Goal: Information Seeking & Learning: Understand process/instructions

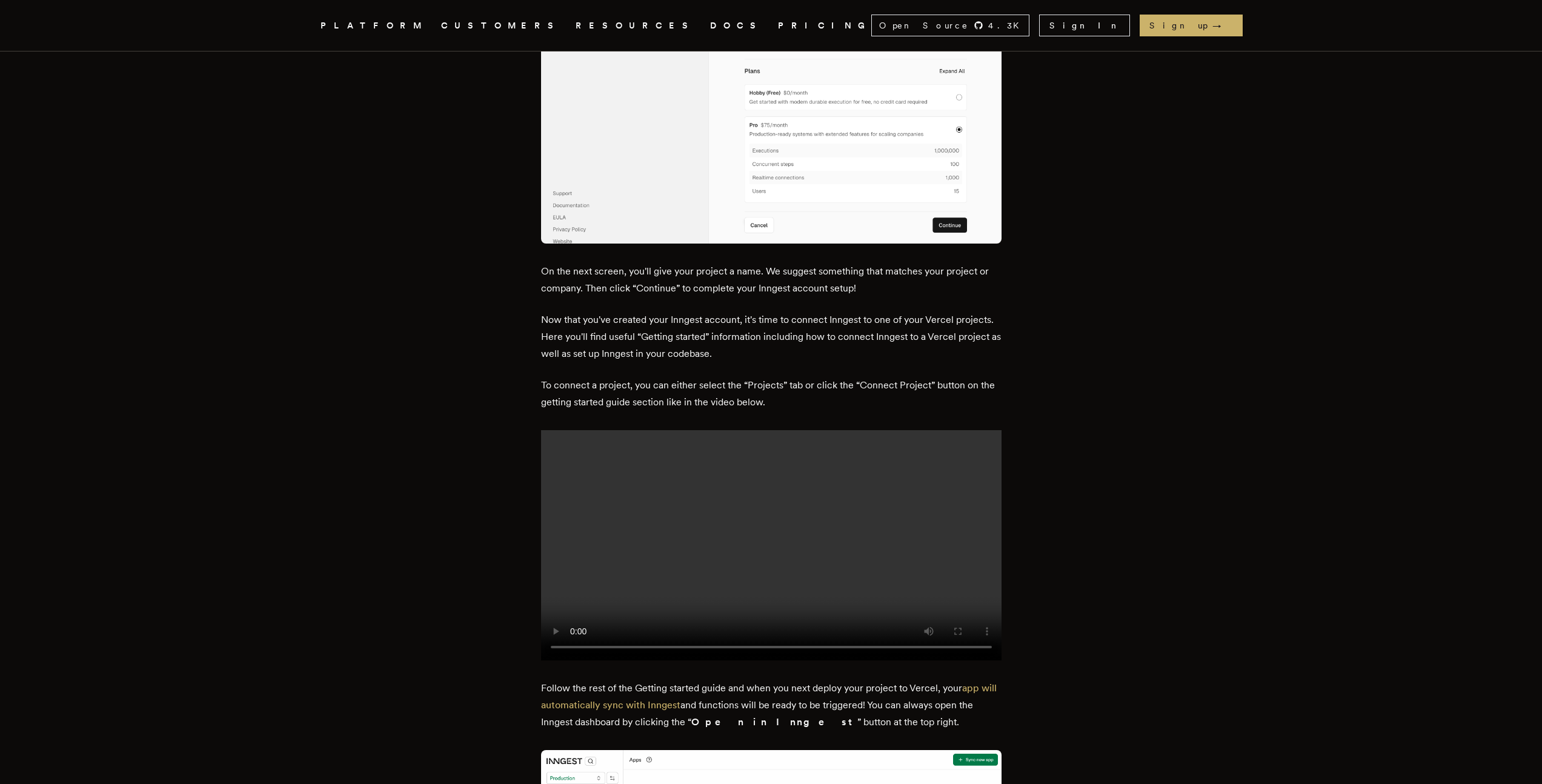
scroll to position [1083, 0]
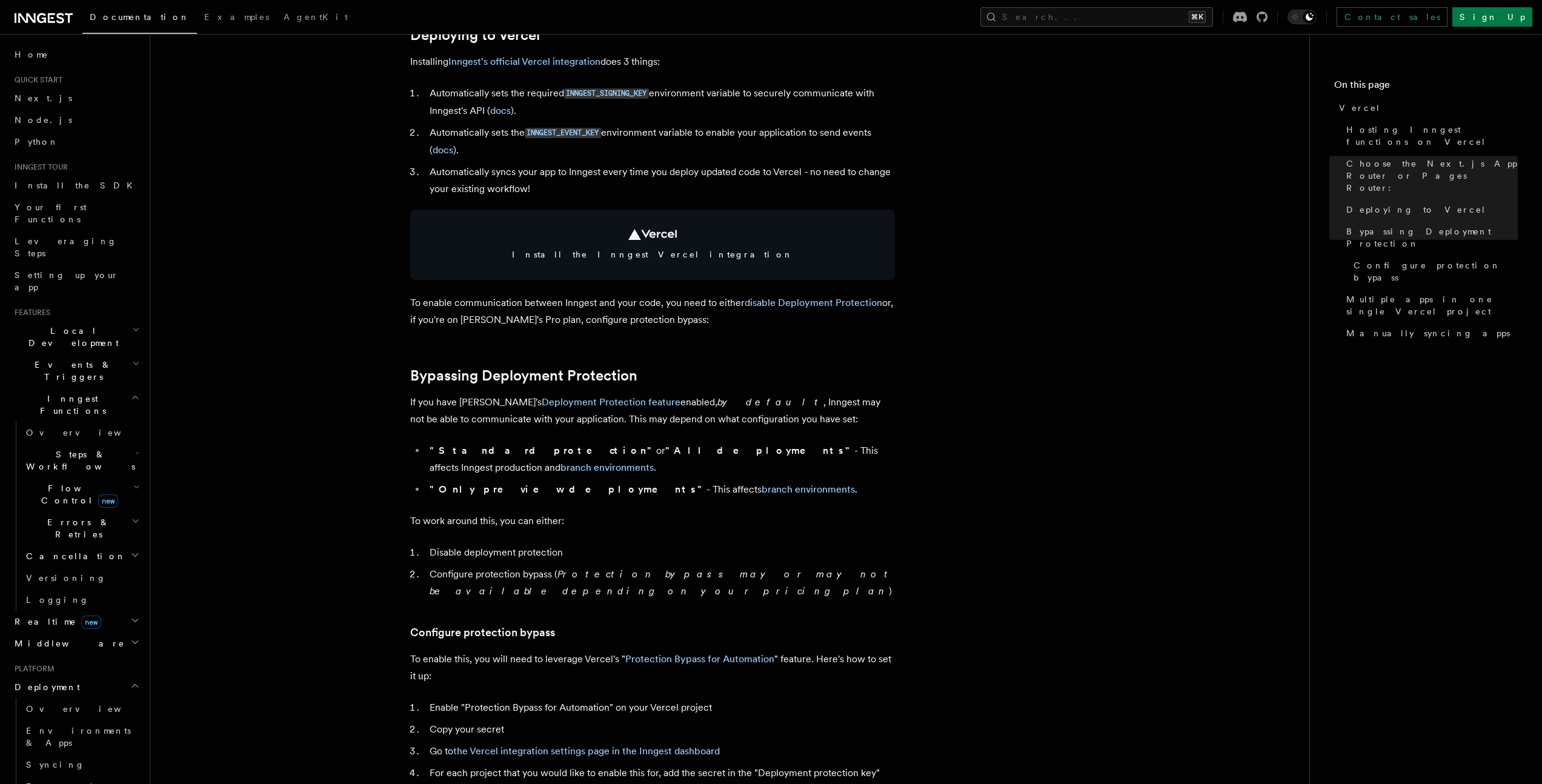
scroll to position [602, 0]
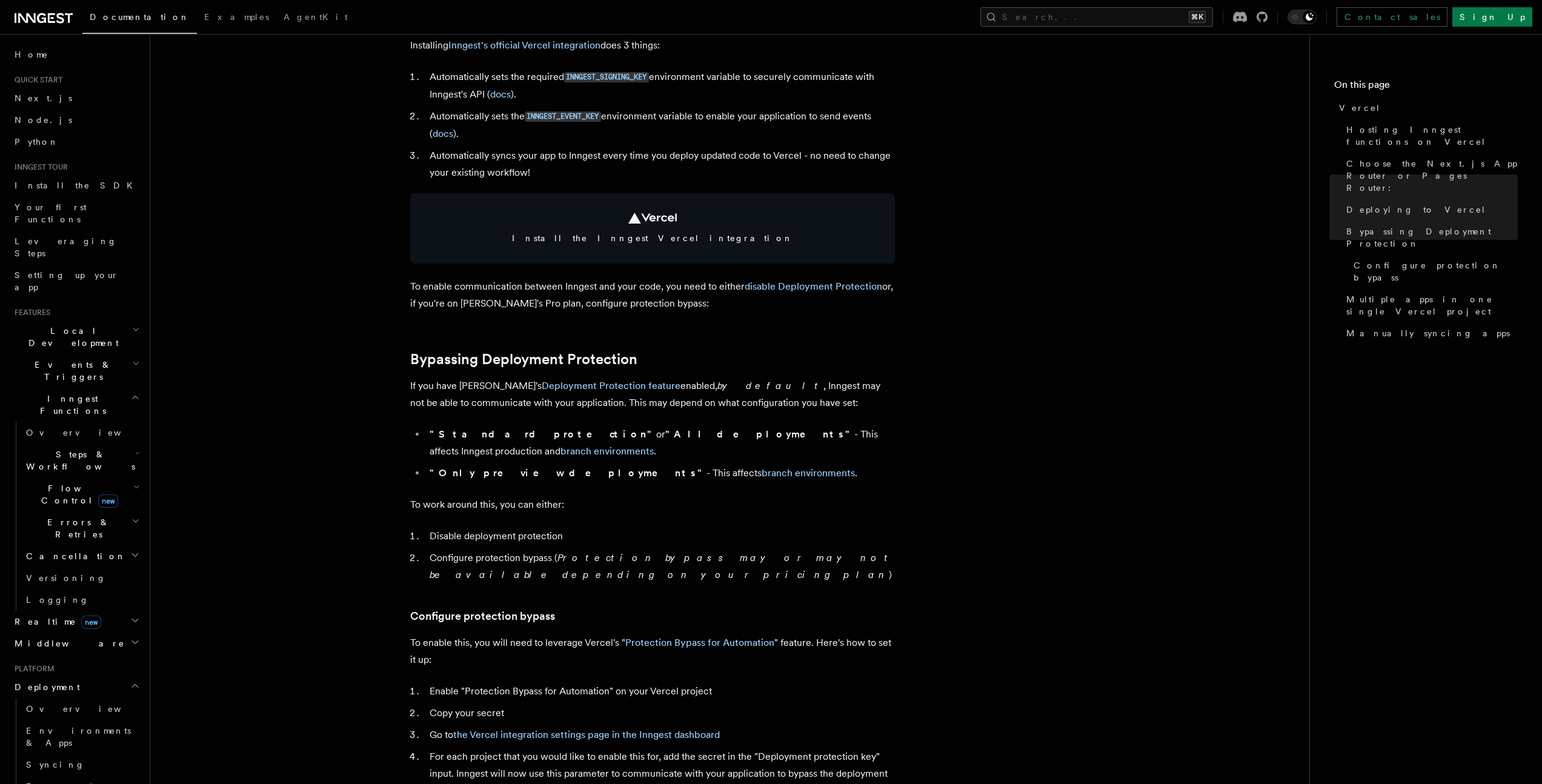
click at [1120, 443] on article "Platform Deployment Cloud Providers Setup Vercel Inngest enables you to host yo…" at bounding box center [730, 713] width 1120 height 2523
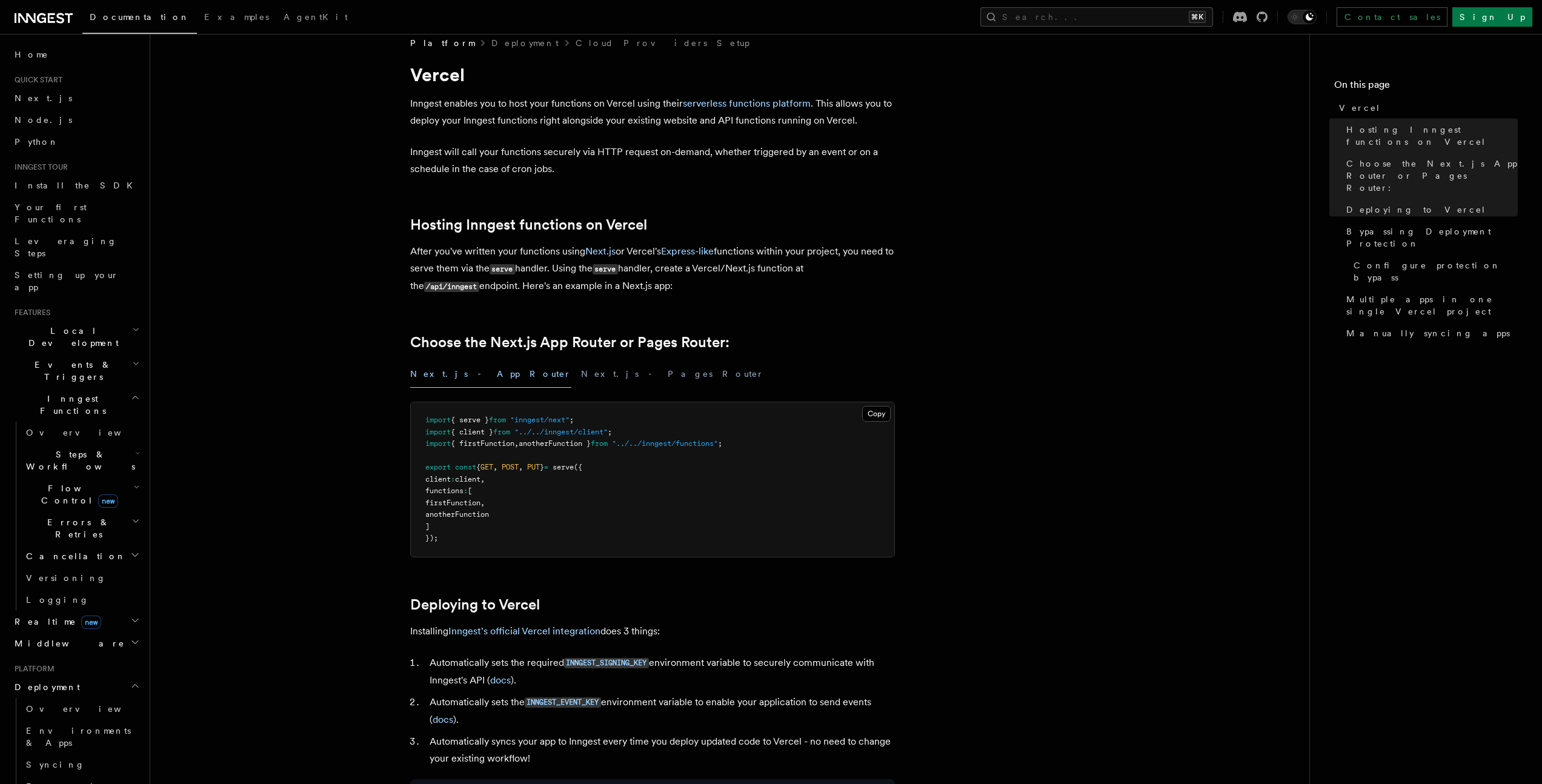
scroll to position [0, 0]
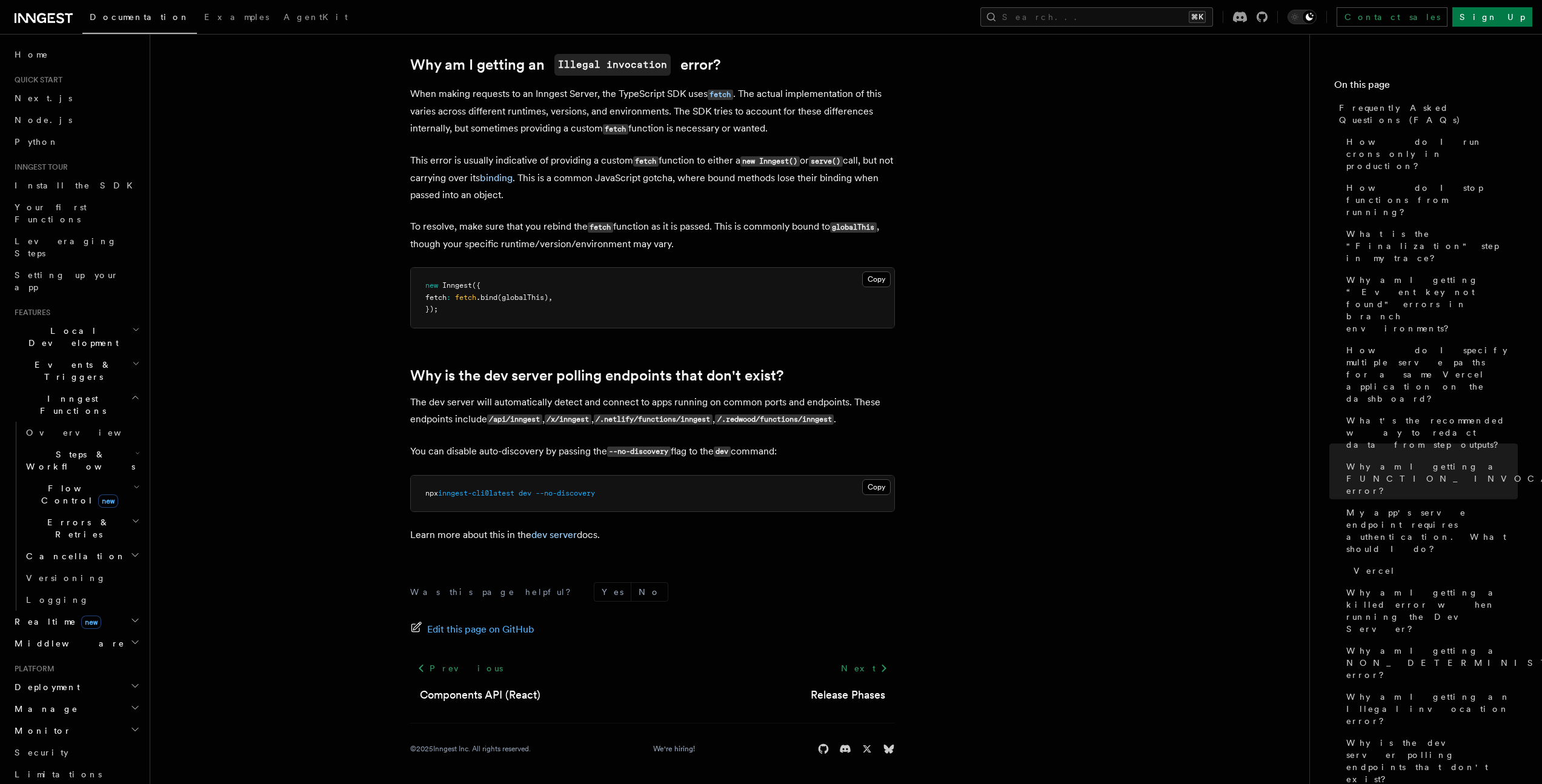
scroll to position [186, 0]
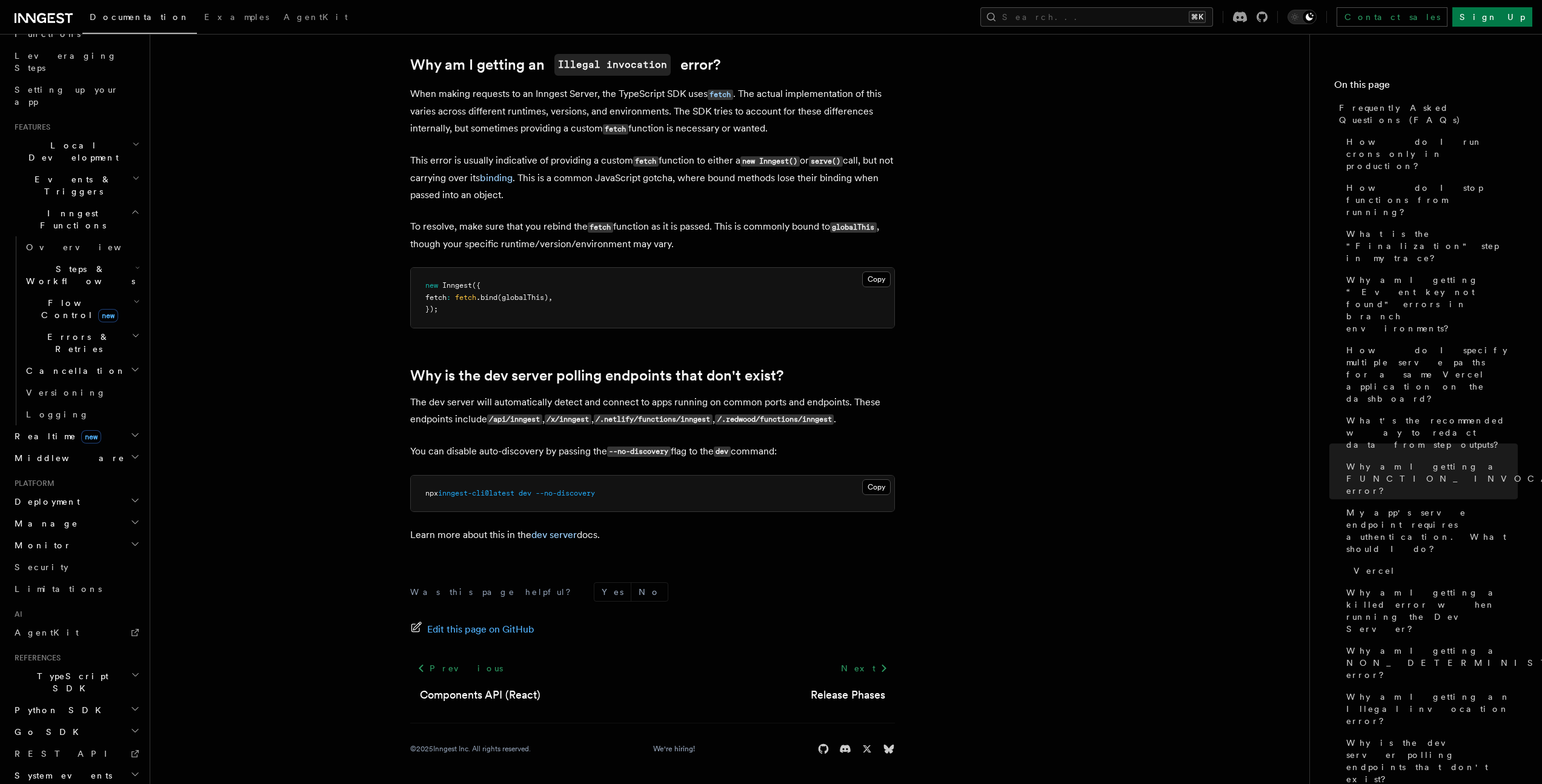
click at [50, 496] on span "Deployment" at bounding box center [45, 501] width 70 height 12
click at [54, 518] on span "Overview" at bounding box center [88, 523] width 125 height 10
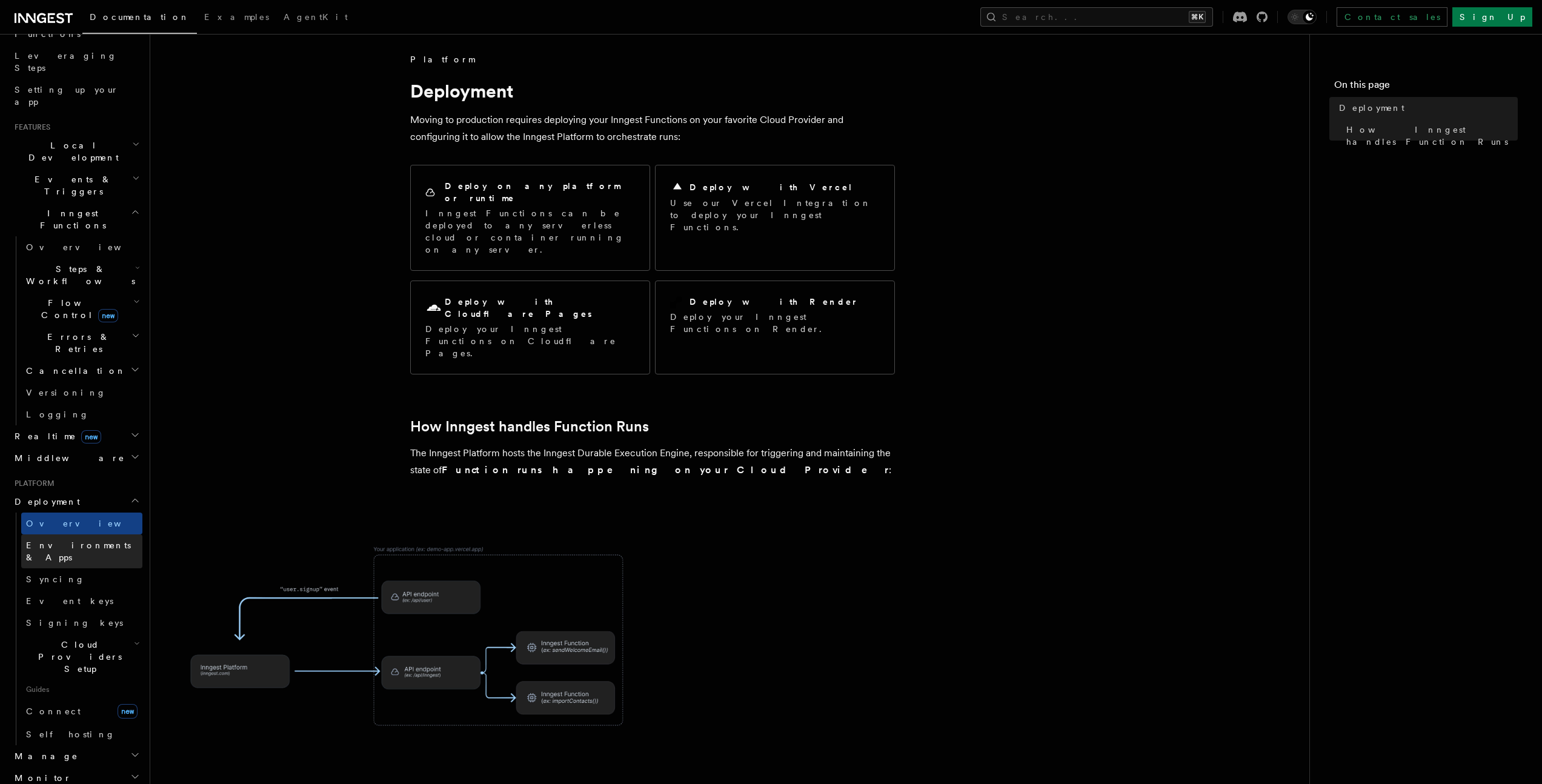
click at [95, 540] on span "Environments & Apps" at bounding box center [78, 551] width 104 height 22
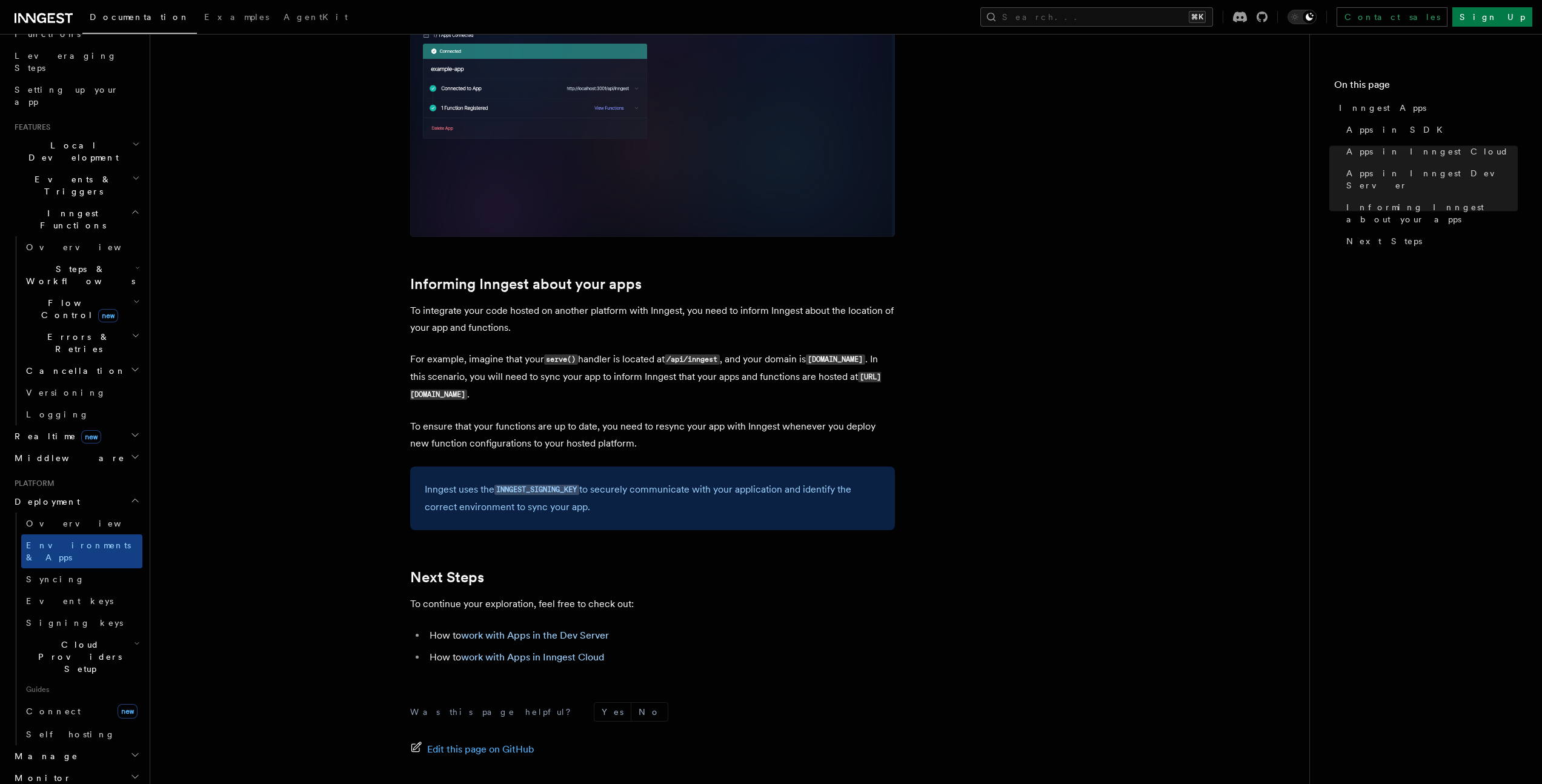
scroll to position [1719, 0]
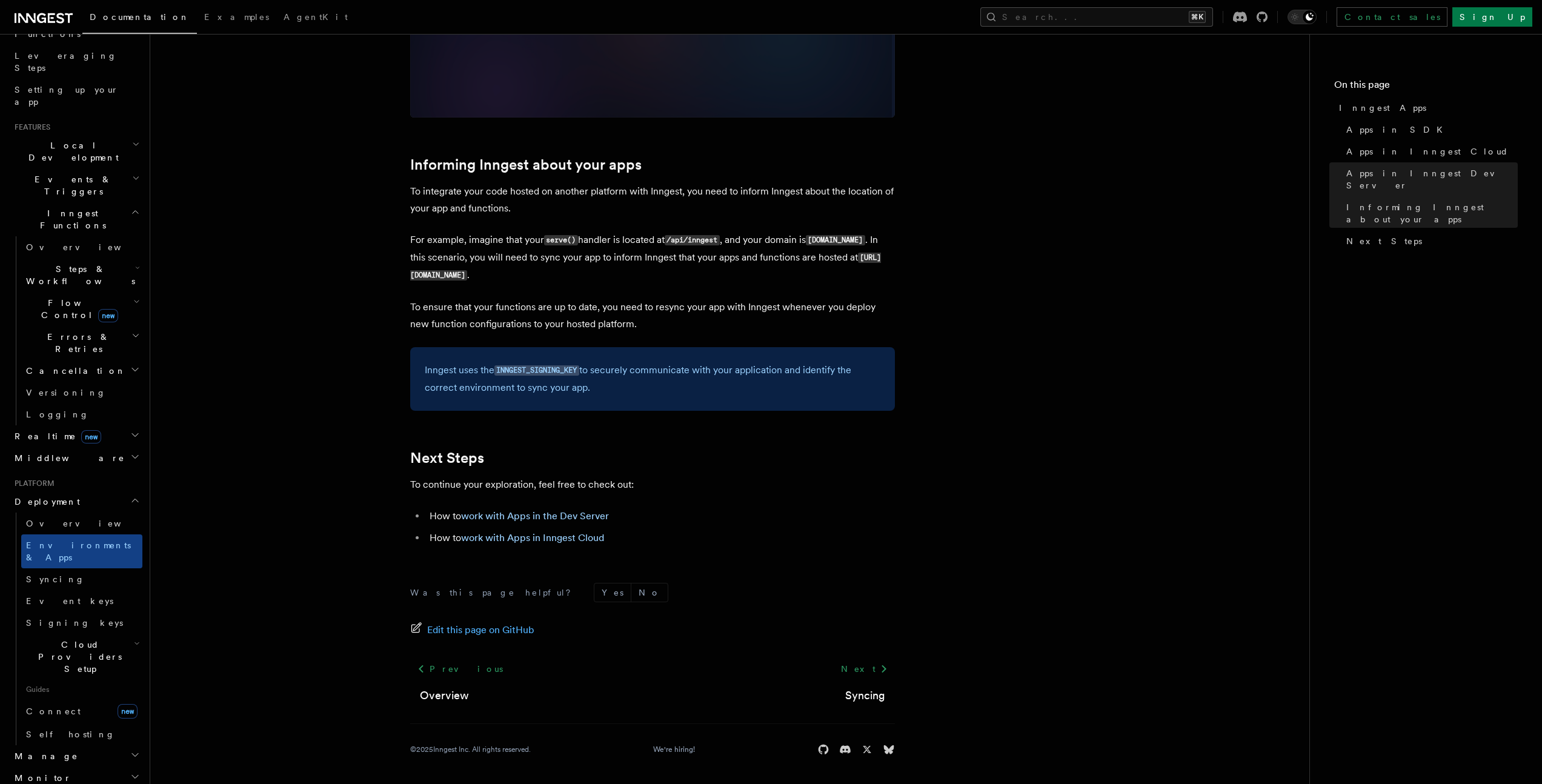
click at [68, 638] on span "Cloud Providers Setup" at bounding box center [78, 656] width 113 height 36
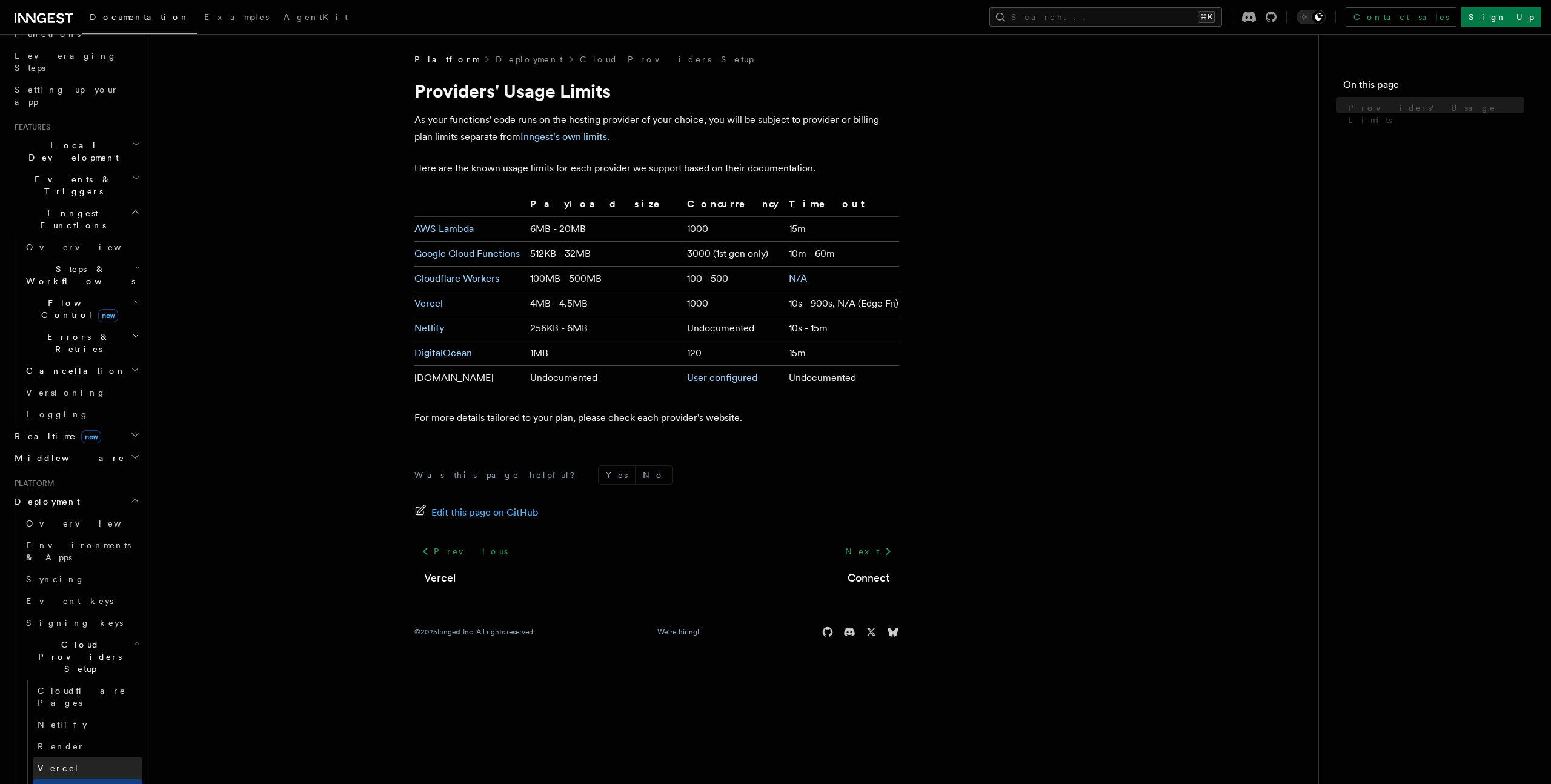
drag, startPoint x: 60, startPoint y: 623, endPoint x: 60, endPoint y: 617, distance: 6.0
click at [60, 757] on link "Vercel" at bounding box center [87, 767] width 109 height 22
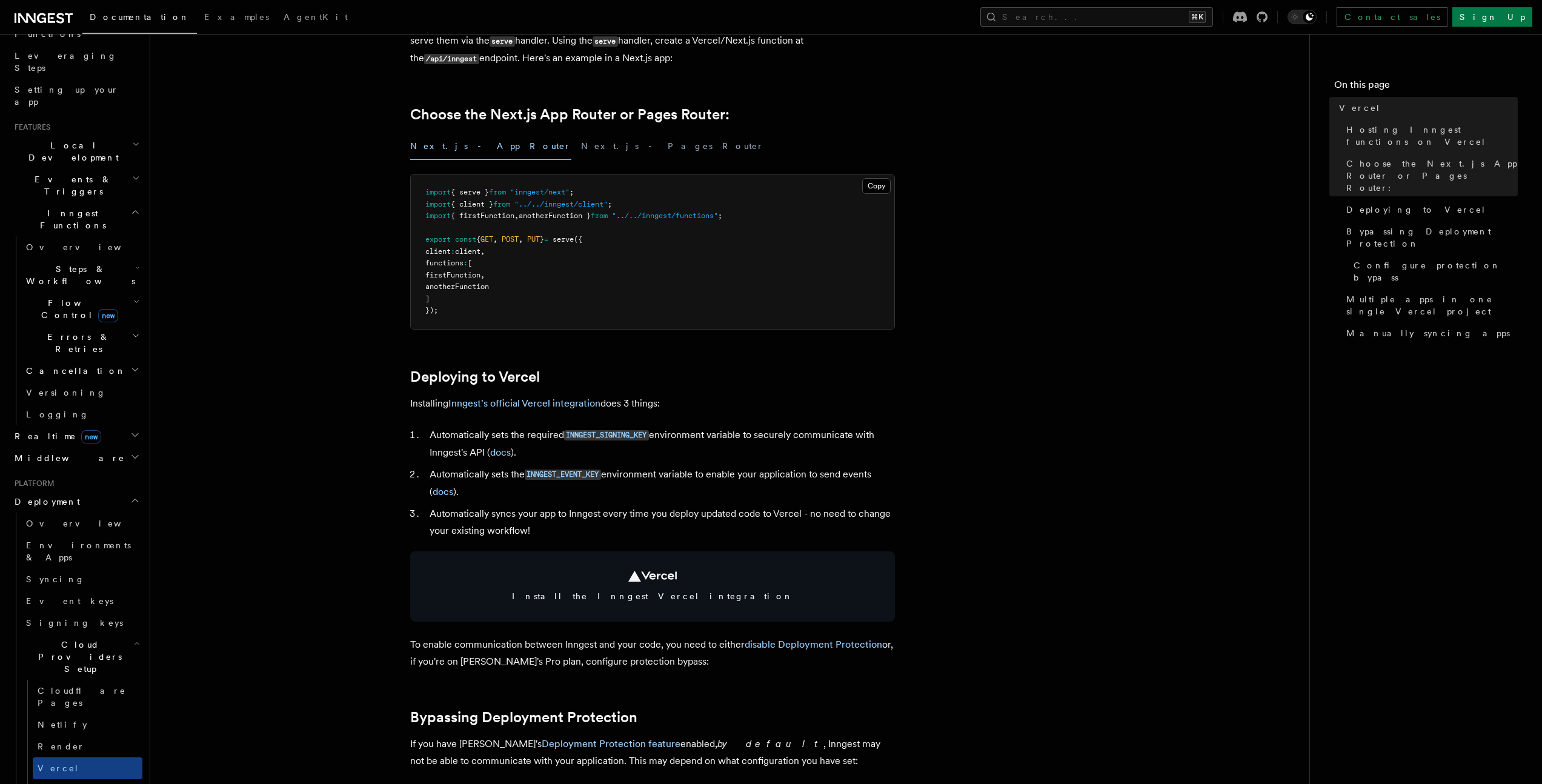
scroll to position [583, 0]
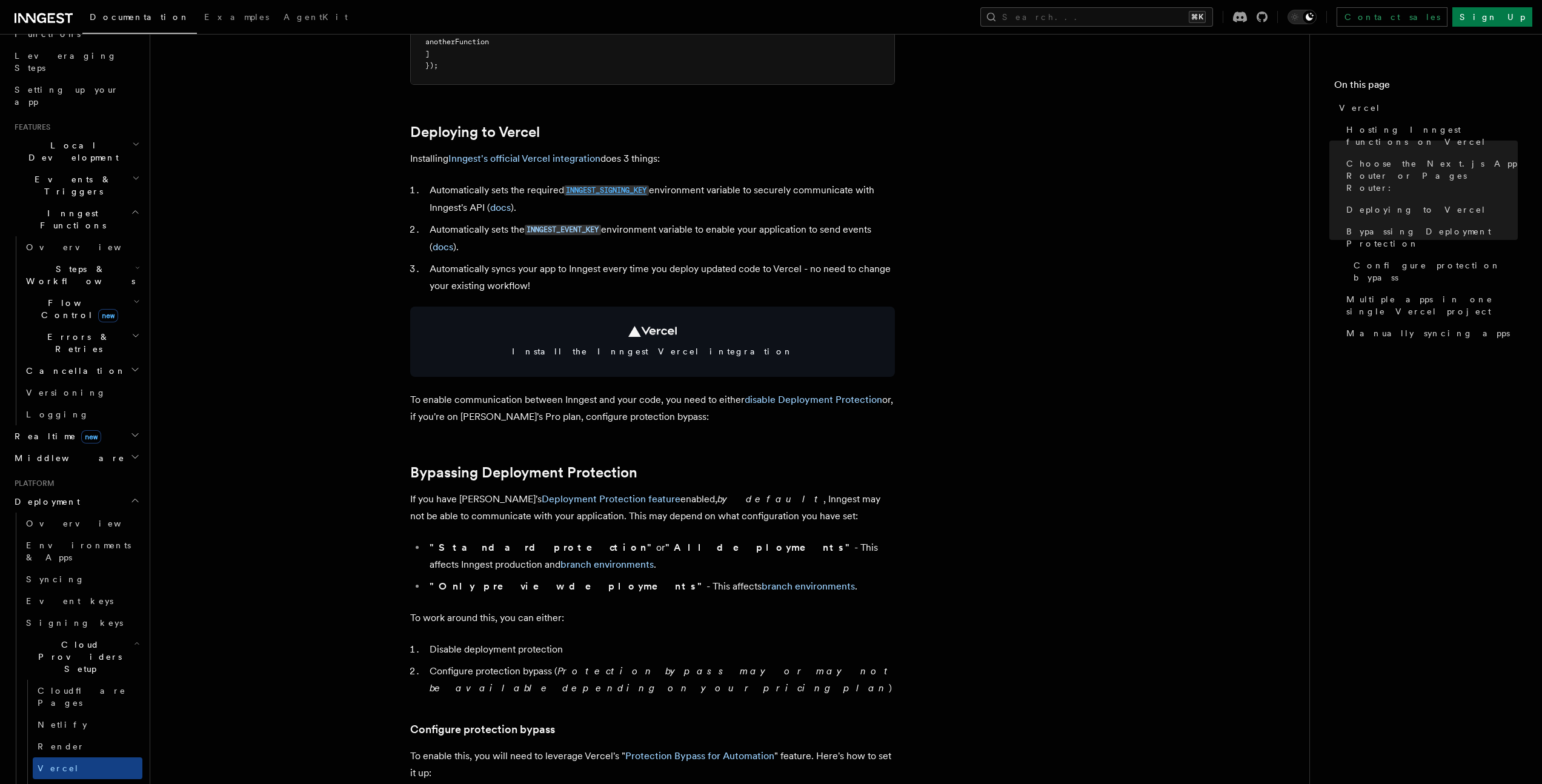
click at [609, 184] on link "INNGEST_SIGNING_KEY" at bounding box center [606, 190] width 85 height 12
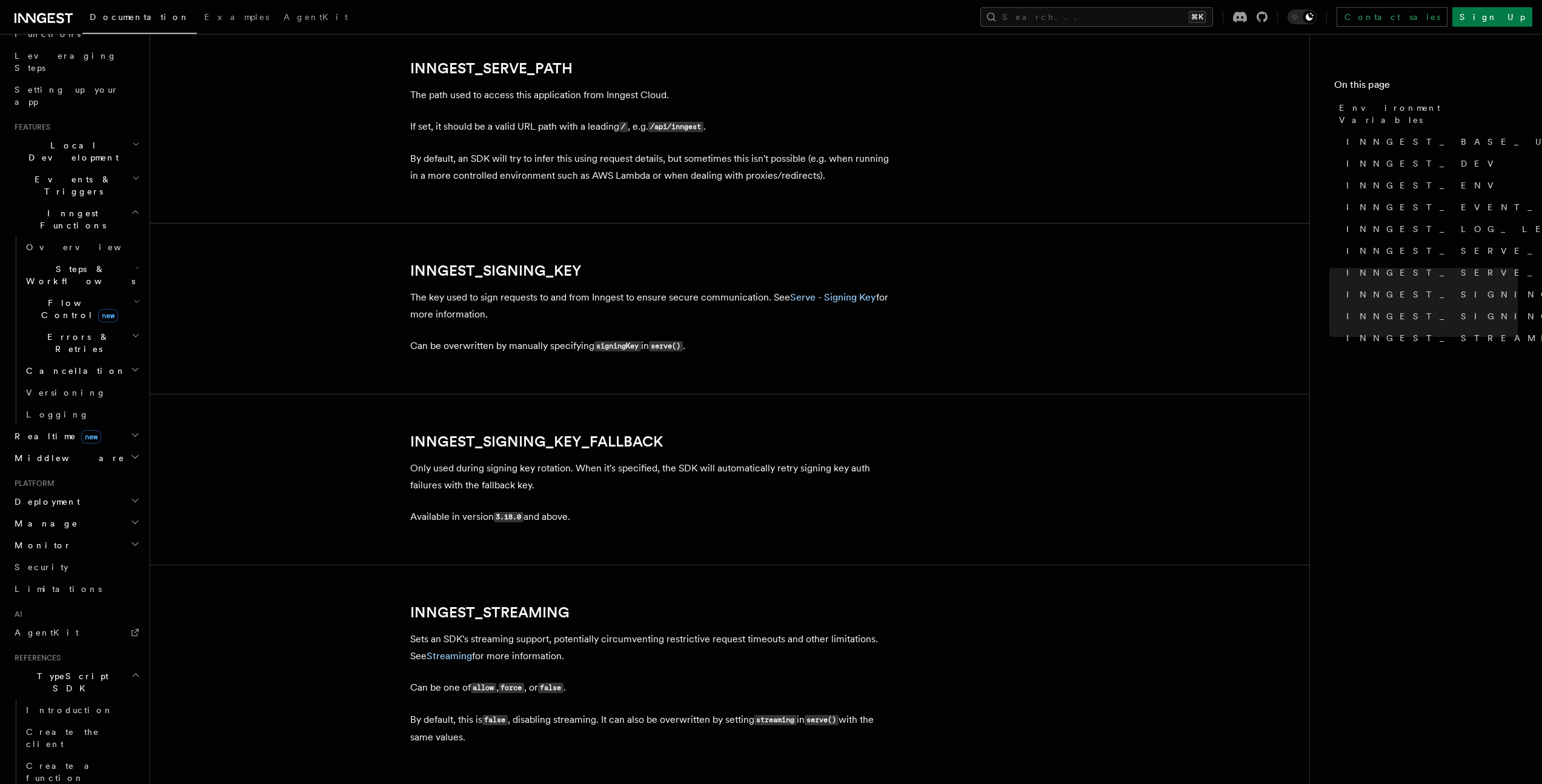
scroll to position [1919, 0]
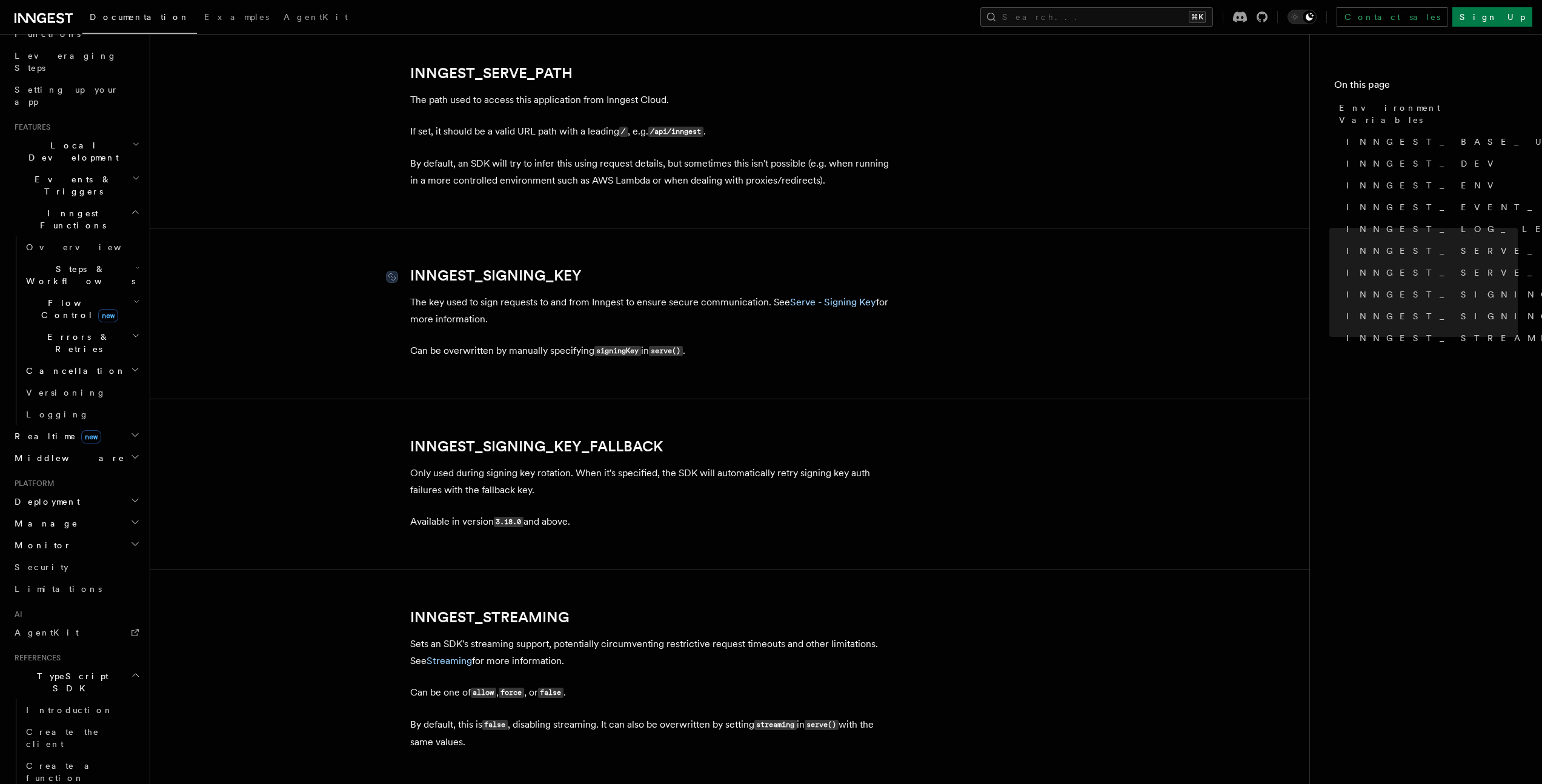
click at [511, 279] on link "INNGEST_SIGNING_KEY" at bounding box center [496, 275] width 172 height 17
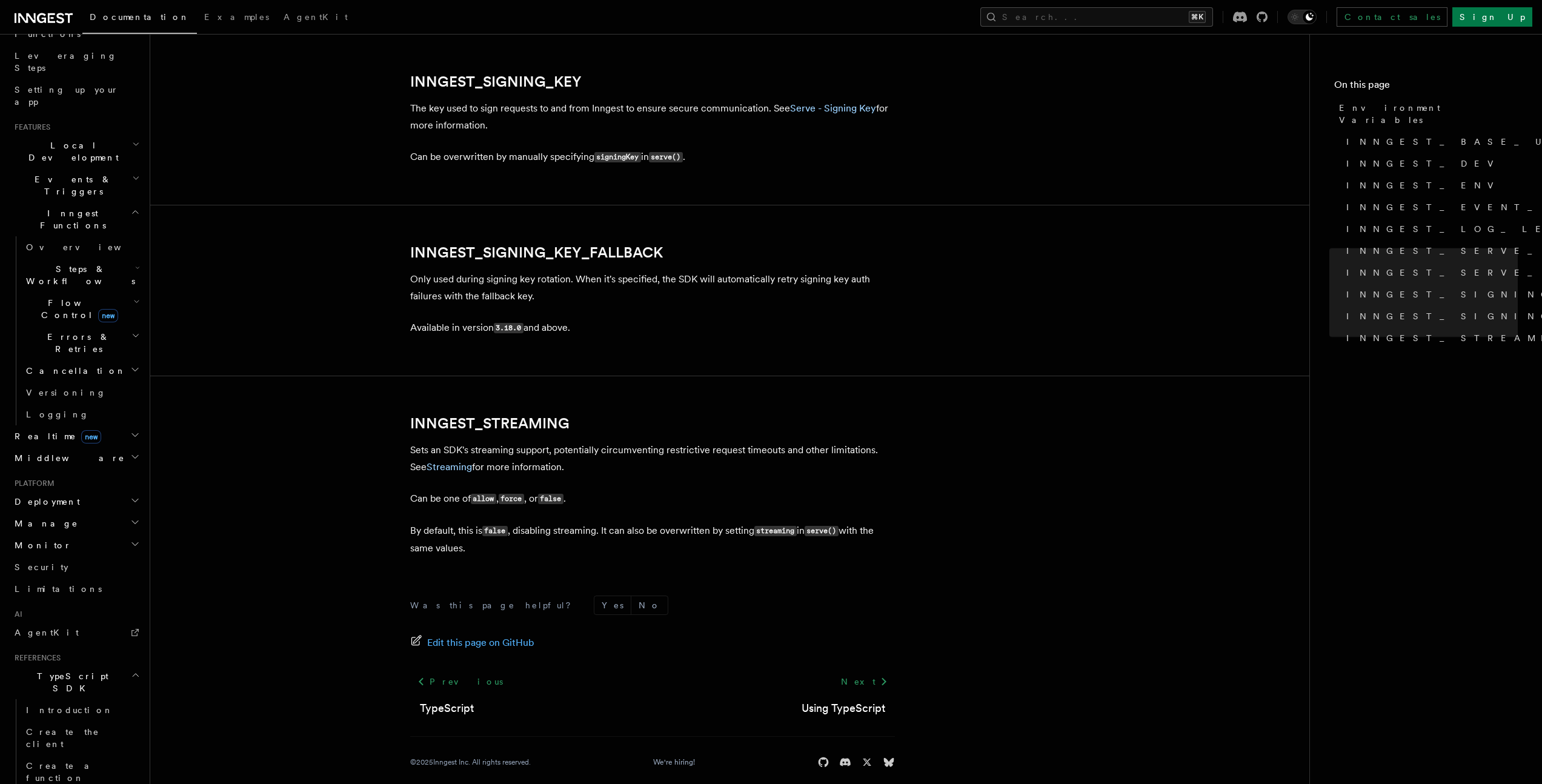
scroll to position [2126, 0]
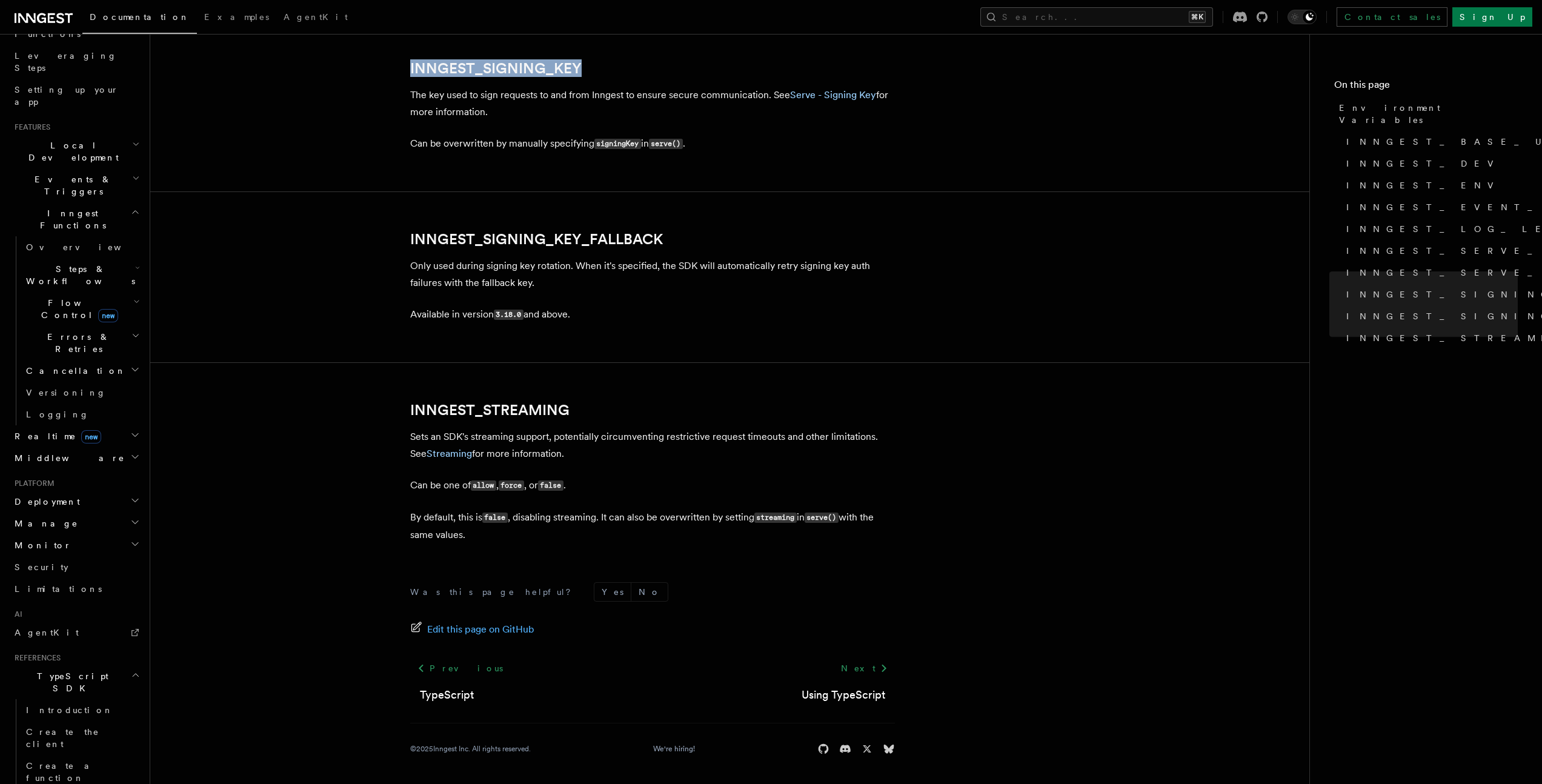
drag, startPoint x: 579, startPoint y: 68, endPoint x: 346, endPoint y: 69, distance: 233.0
click at [1400, 201] on span "INNGEST_EVENT_KEY" at bounding box center [1467, 207] width 242 height 12
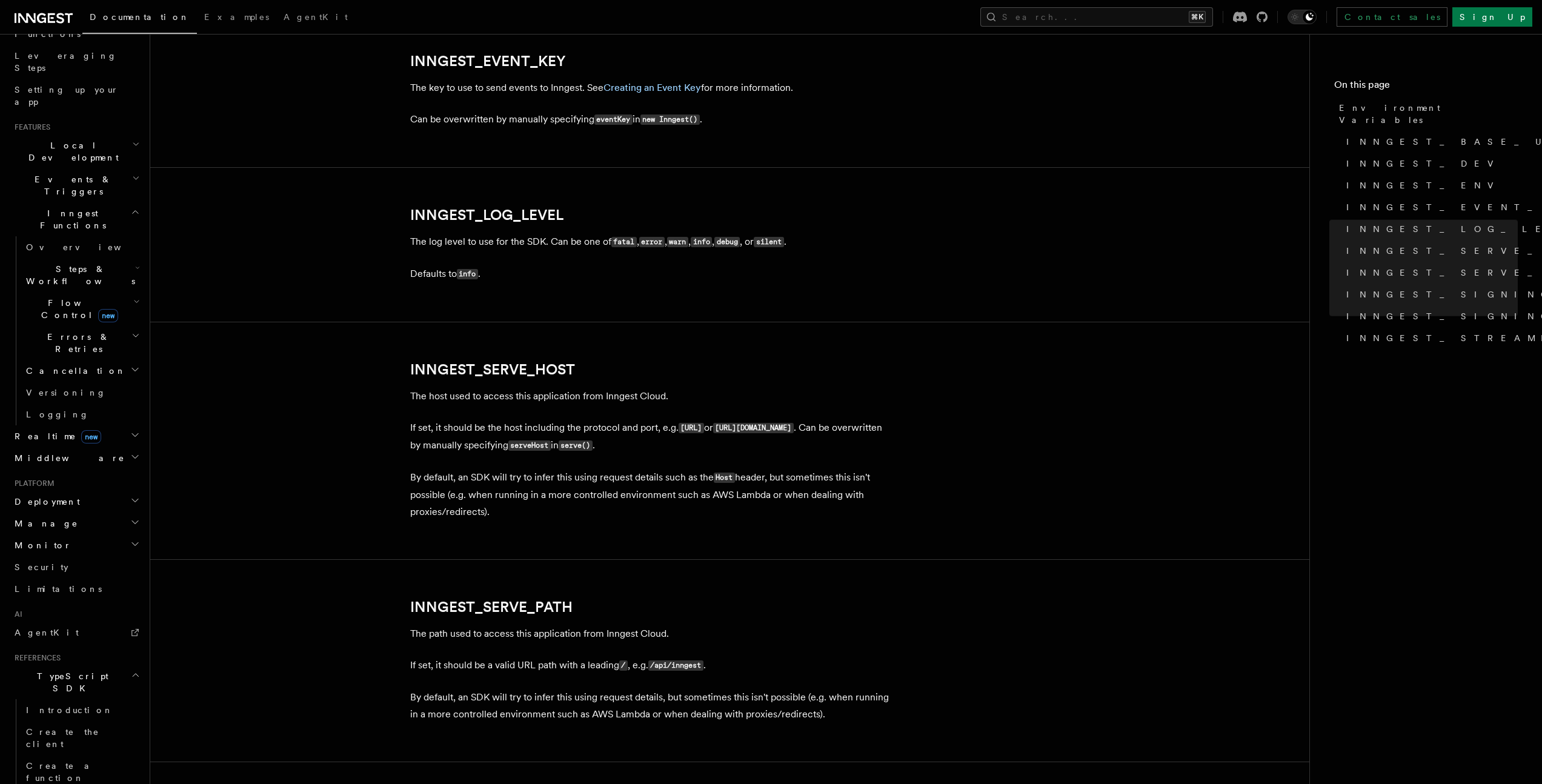
scroll to position [1380, 0]
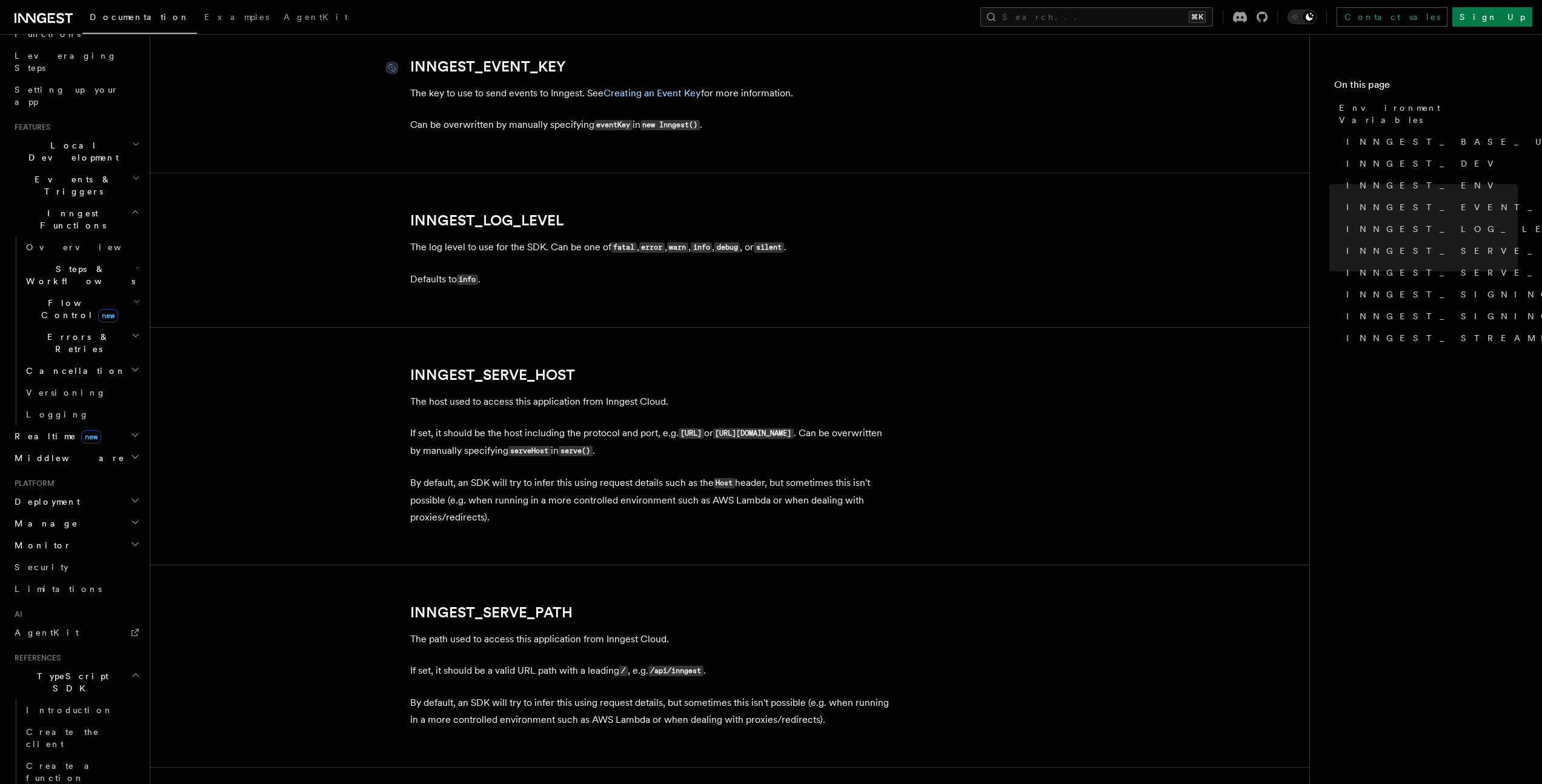
click at [516, 72] on link "INNGEST_EVENT_KEY" at bounding box center [488, 66] width 156 height 17
drag, startPoint x: 604, startPoint y: 70, endPoint x: 321, endPoint y: 72, distance: 283.0
click at [321, 72] on article "References TypeScript SDK Using the SDK Environment Variables You can set envir…" at bounding box center [730, 102] width 1120 height 2856
copy link "INNGEST_EVENT_KEY"
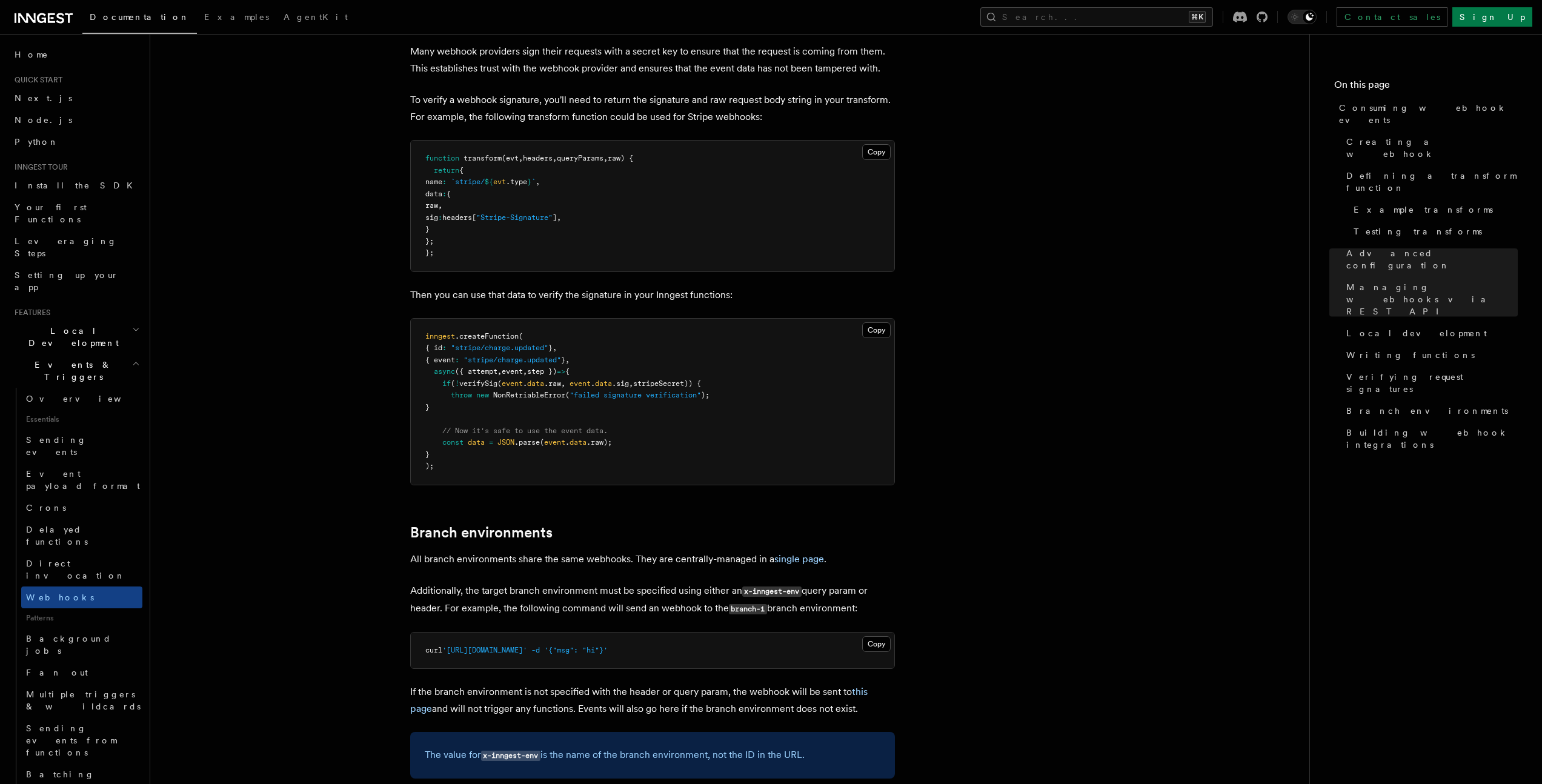
scroll to position [3861, 0]
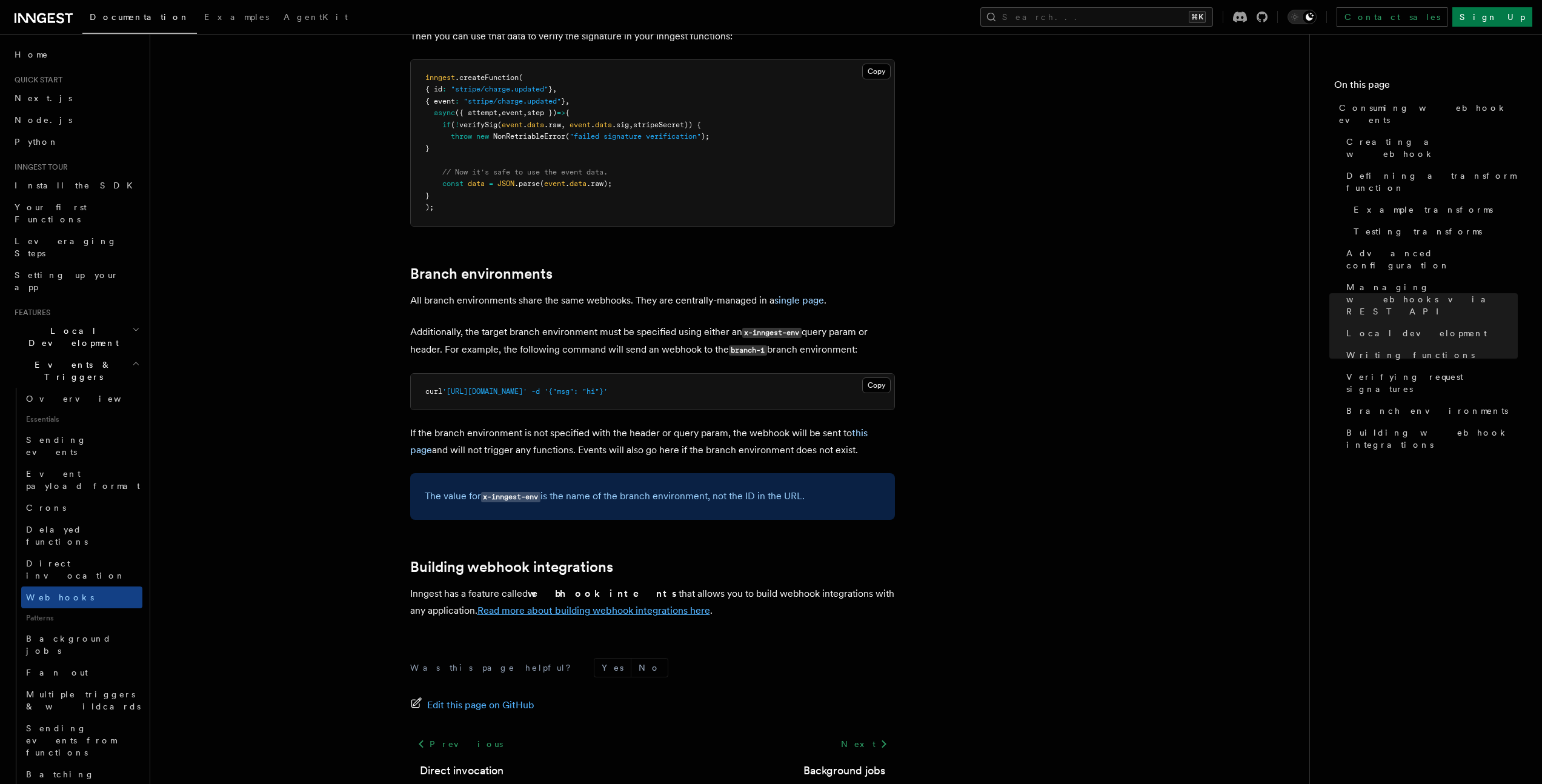
click at [625, 604] on link "Read more about building webhook integrations here" at bounding box center [594, 610] width 233 height 12
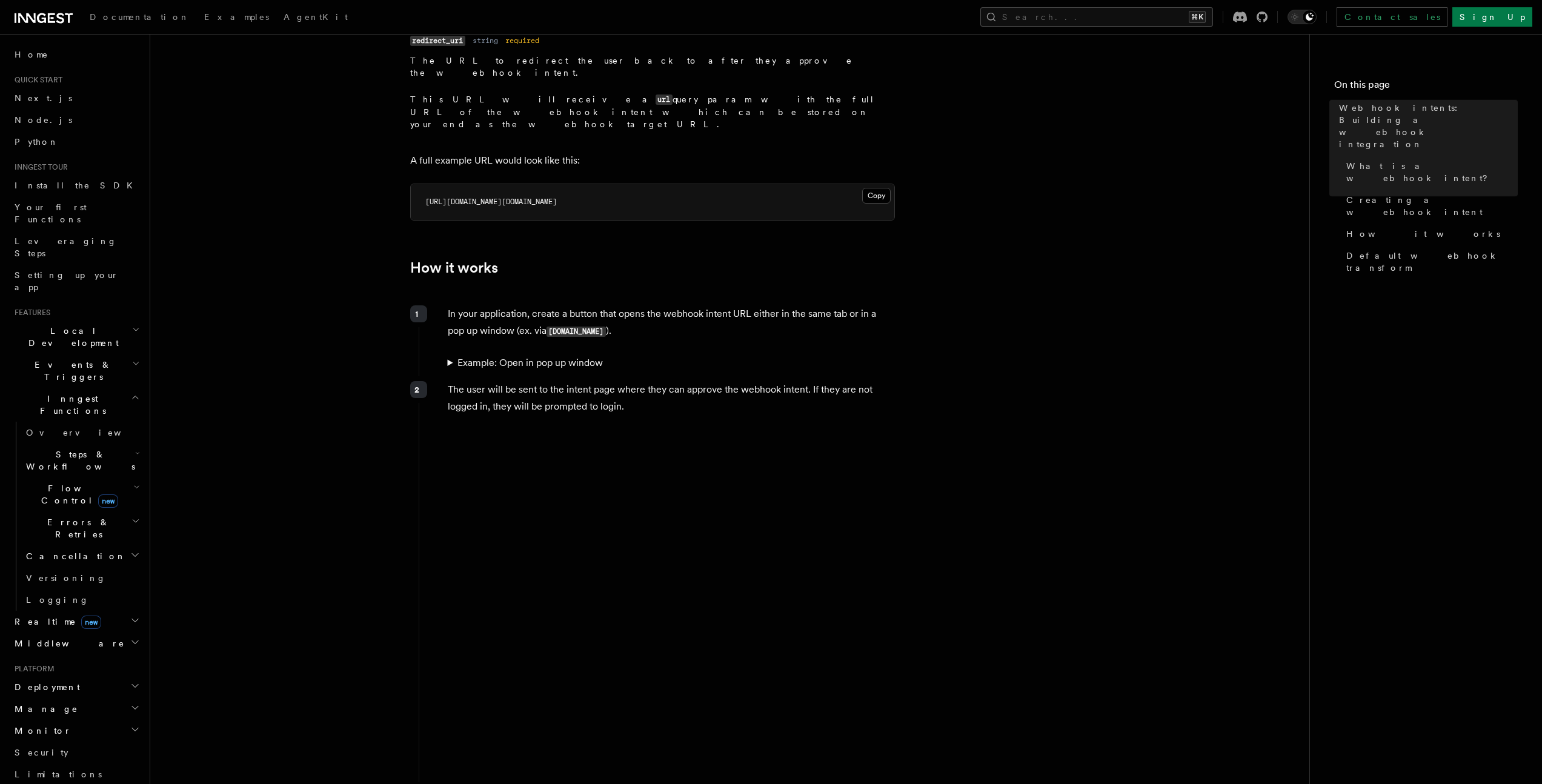
scroll to position [505, 0]
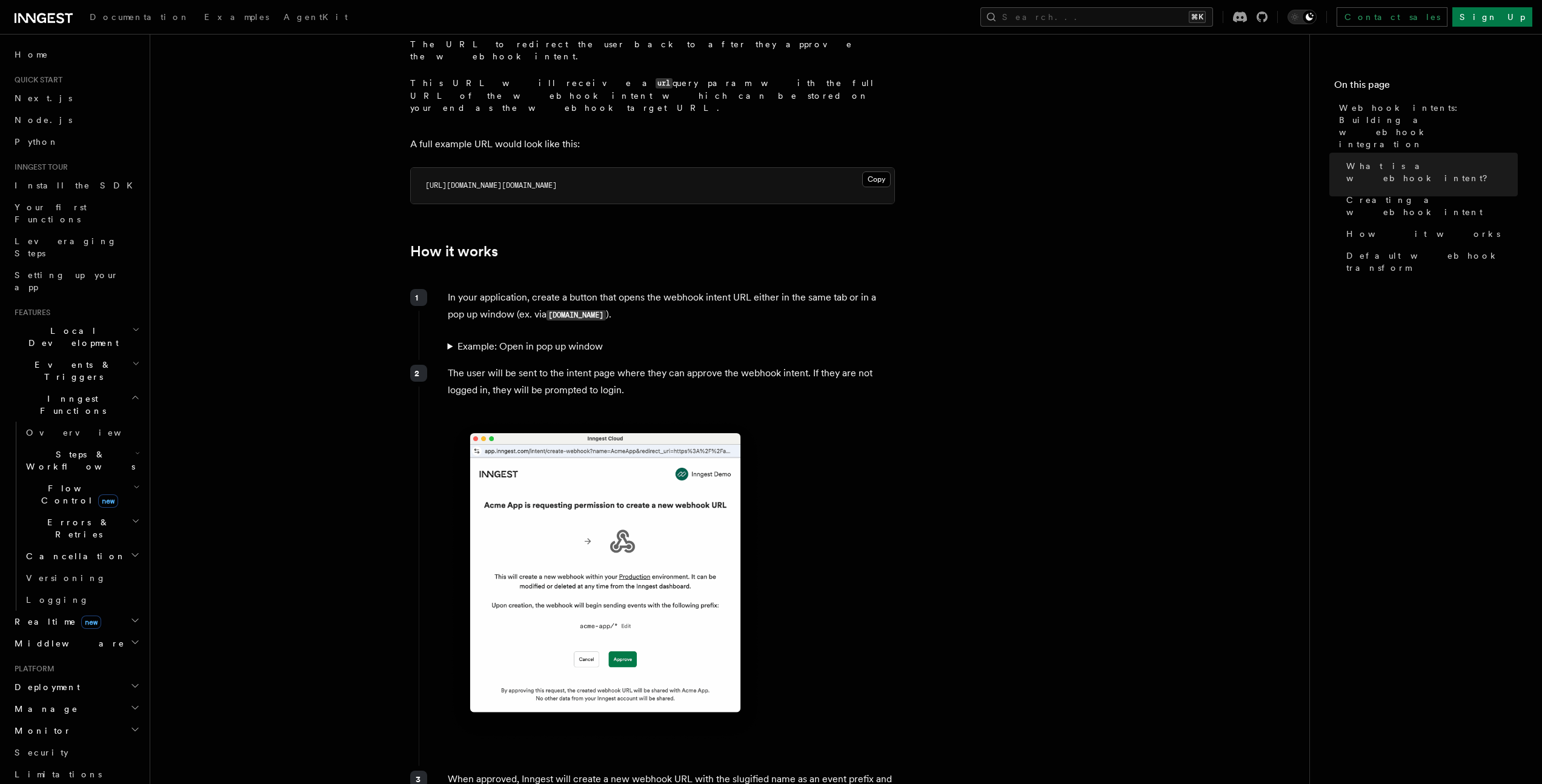
scroll to position [3861, 0]
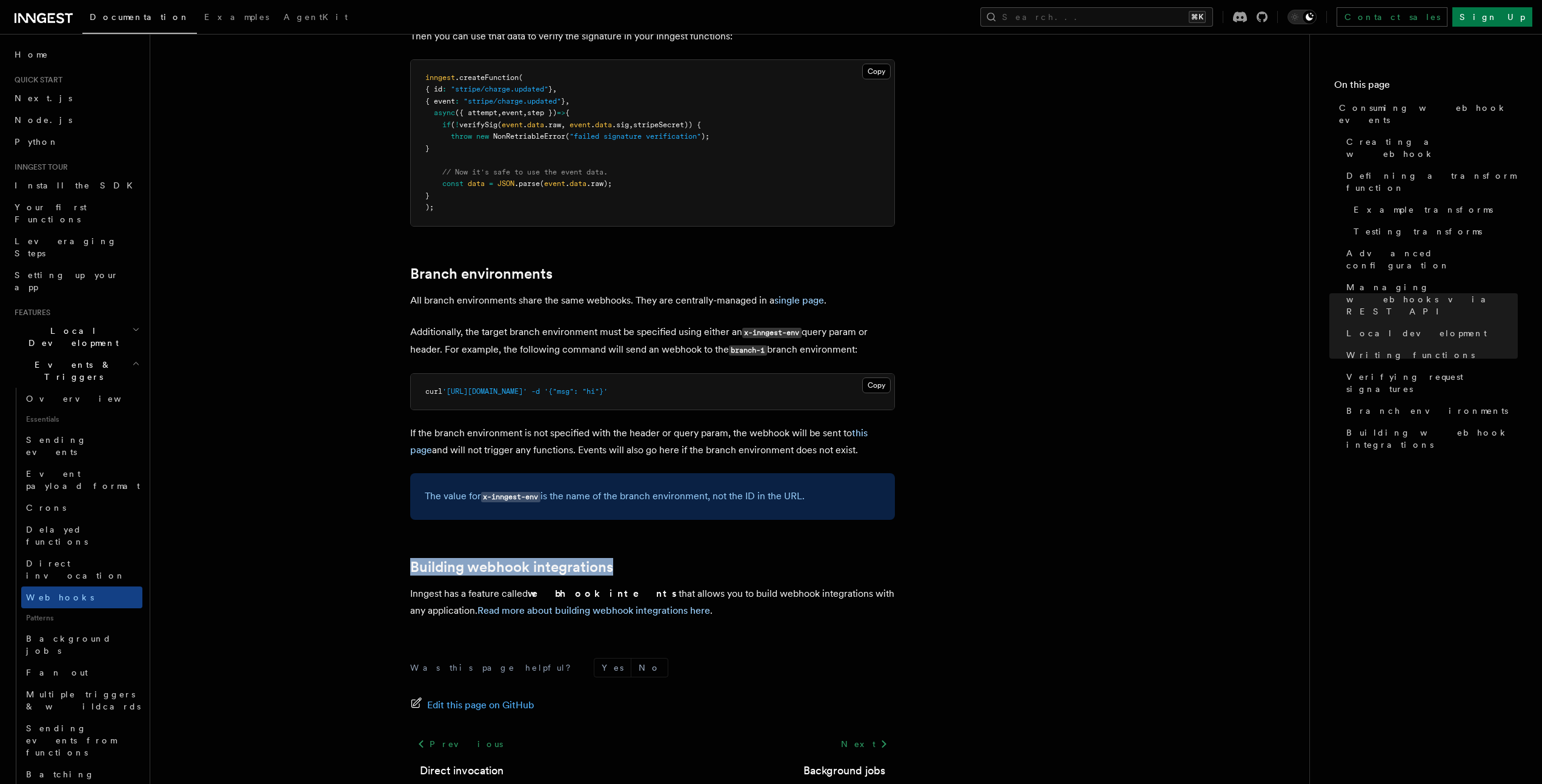
drag, startPoint x: 405, startPoint y: 478, endPoint x: 705, endPoint y: 505, distance: 301.2
drag, startPoint x: 1015, startPoint y: 534, endPoint x: 1050, endPoint y: 559, distance: 43.0
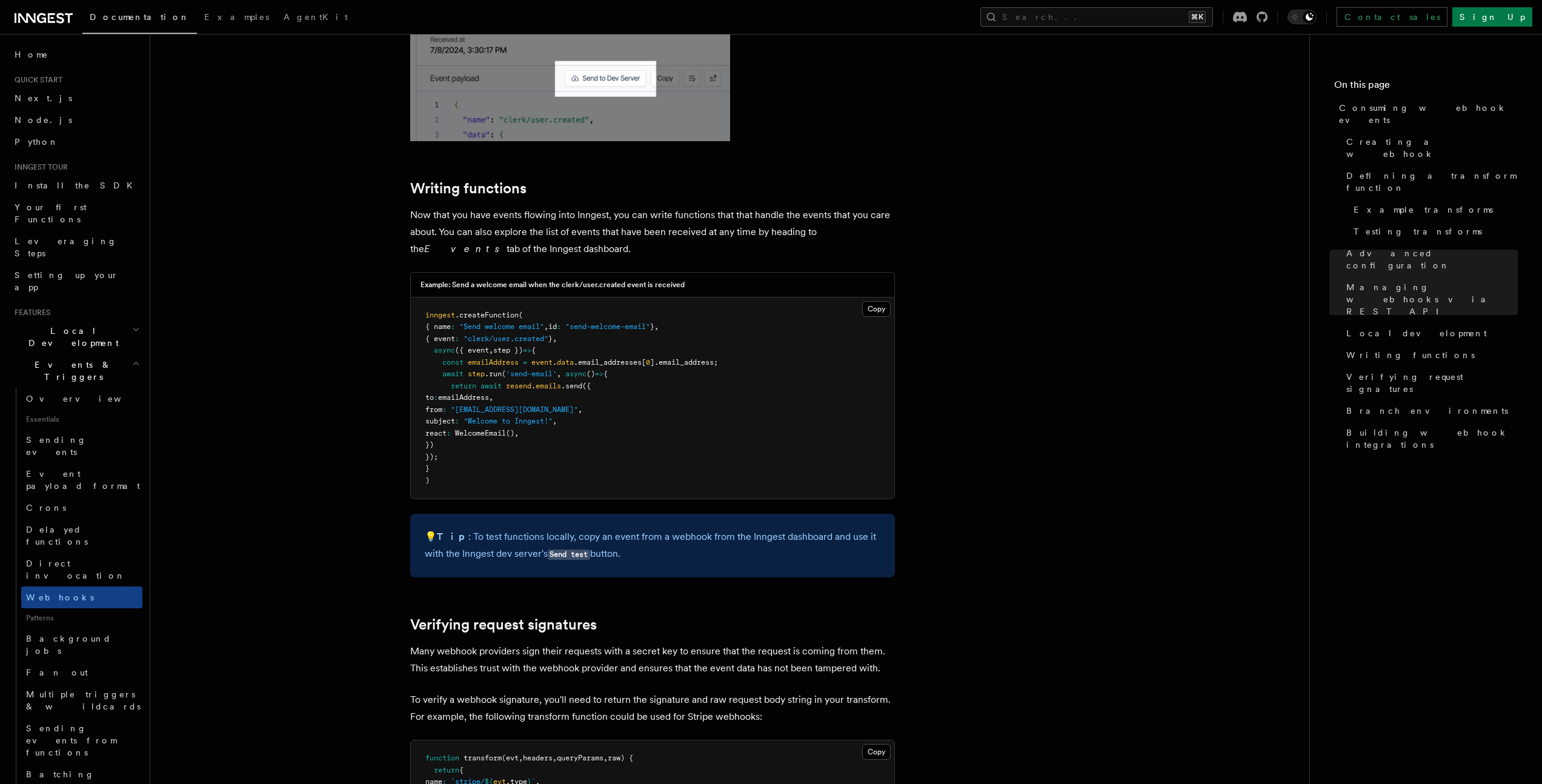
scroll to position [3017, 0]
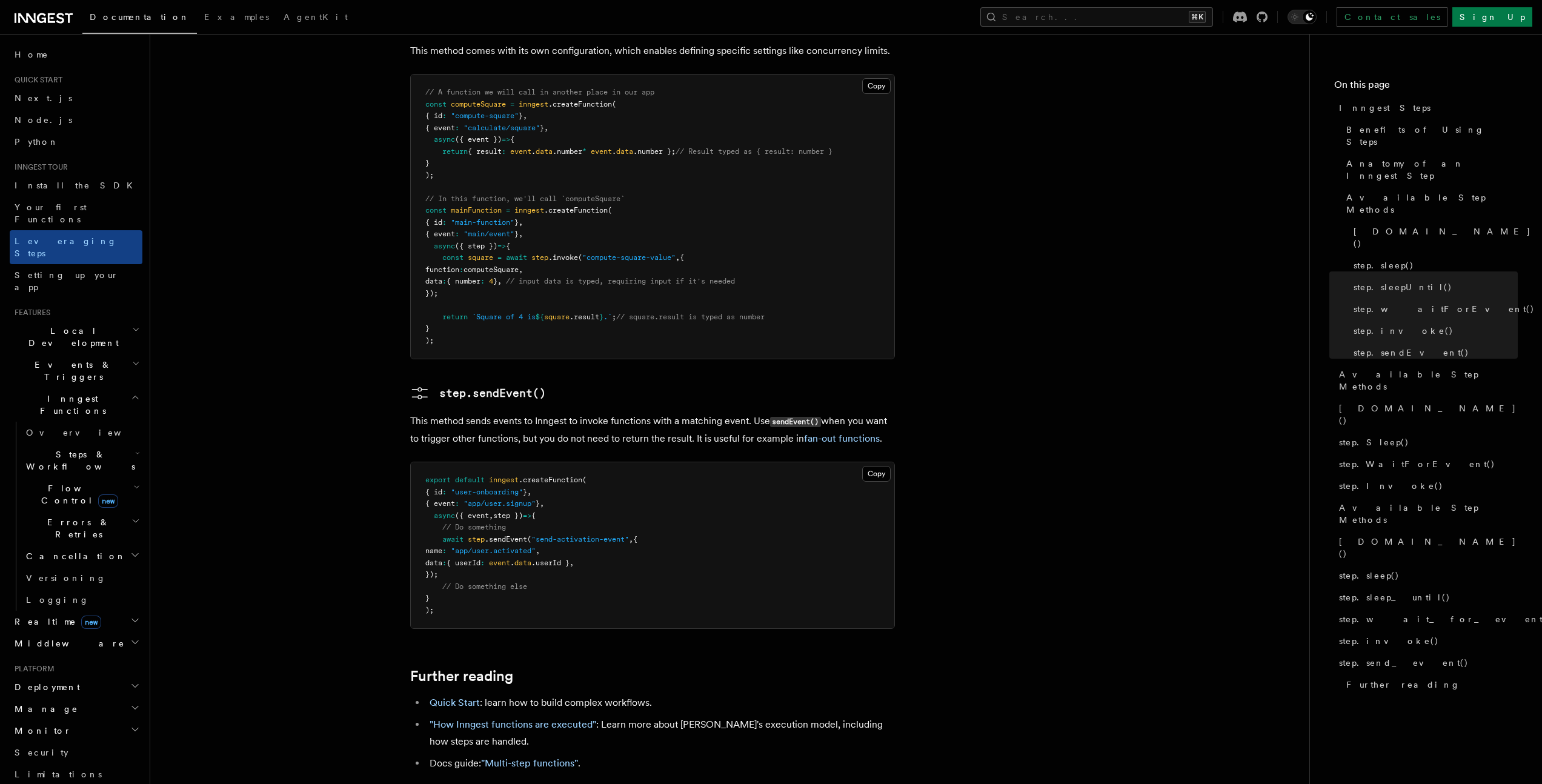
scroll to position [2412, 0]
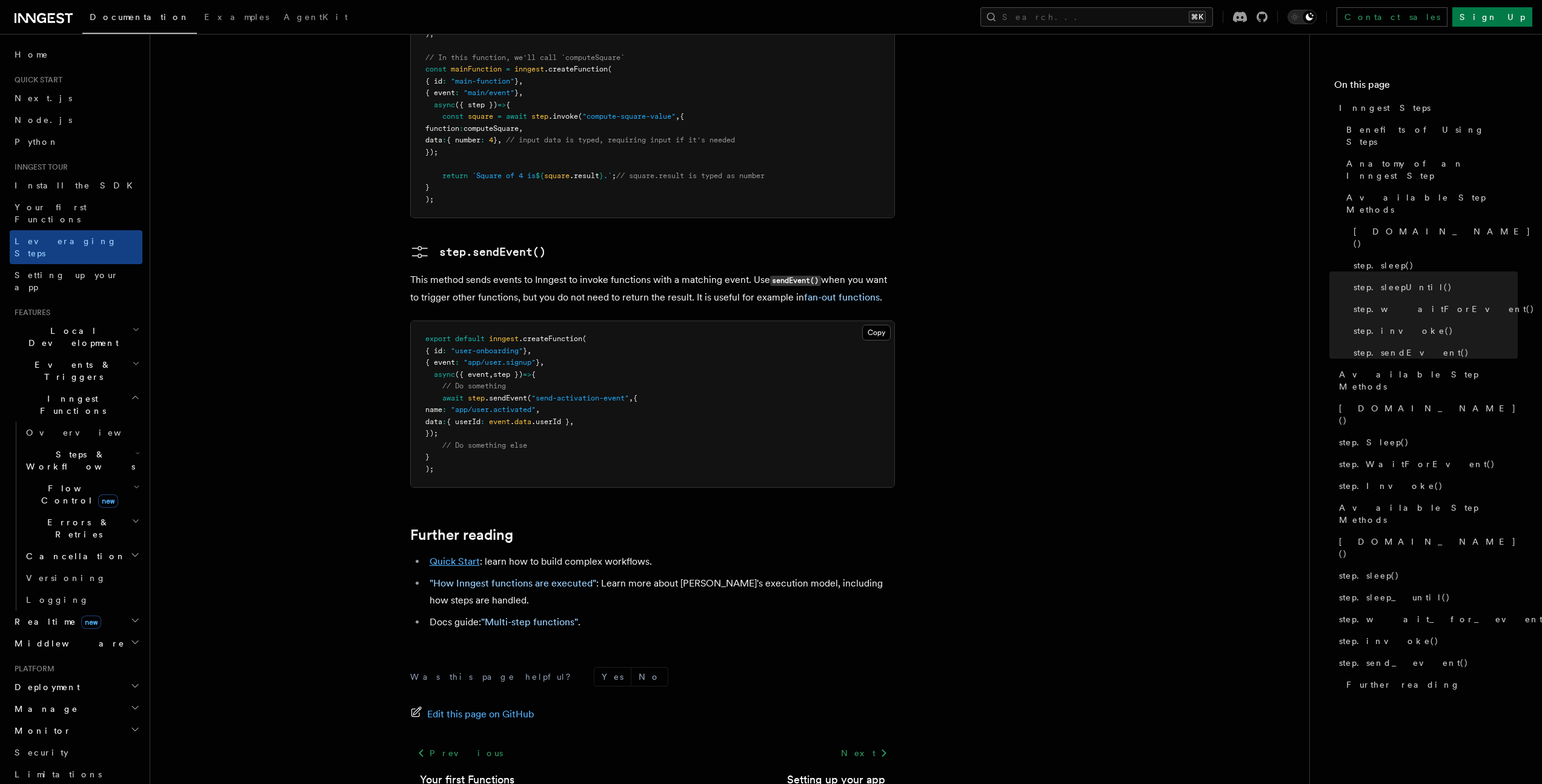
click at [444, 555] on link "Quick Start" at bounding box center [454, 561] width 51 height 12
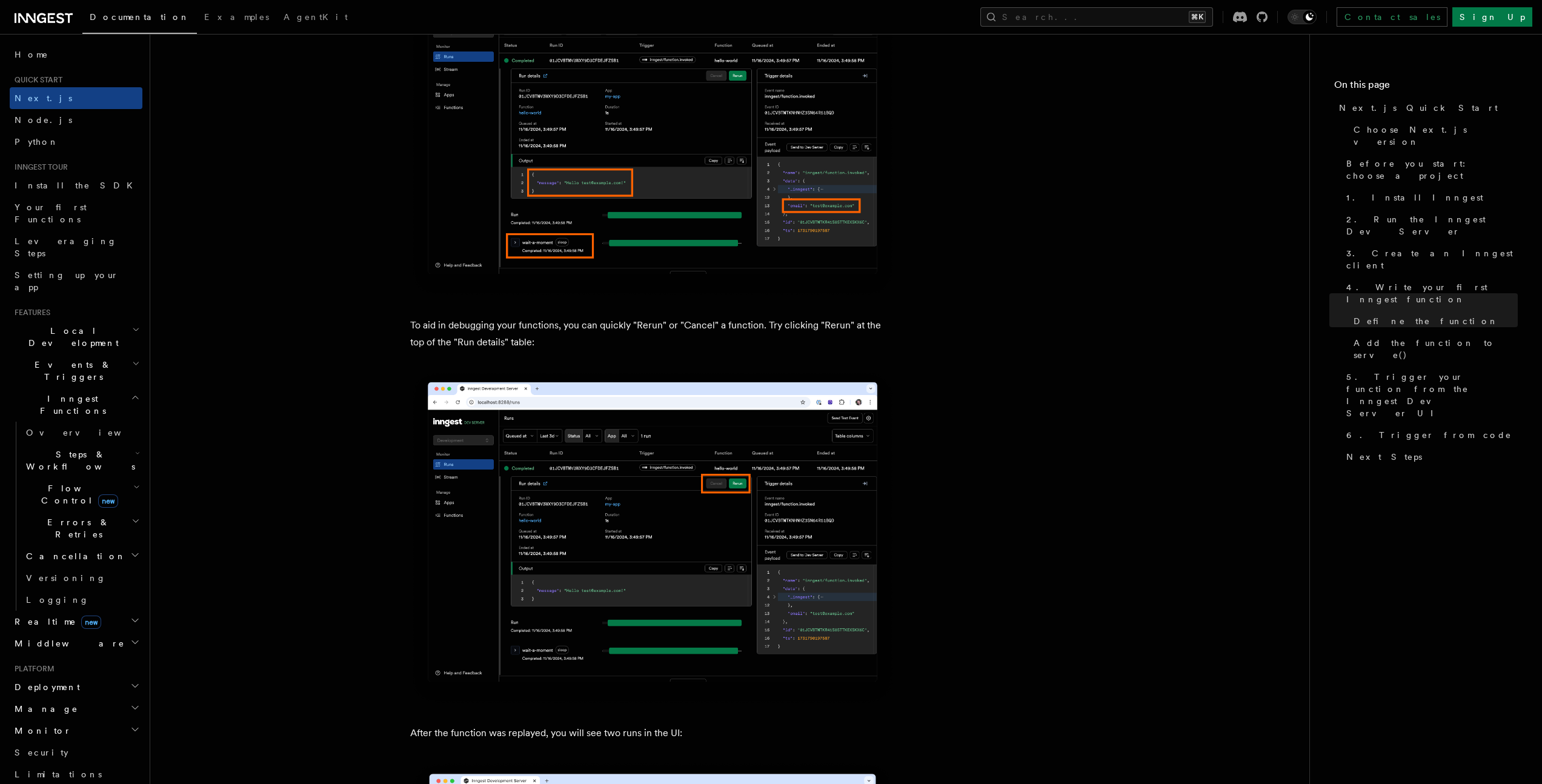
scroll to position [5279, 0]
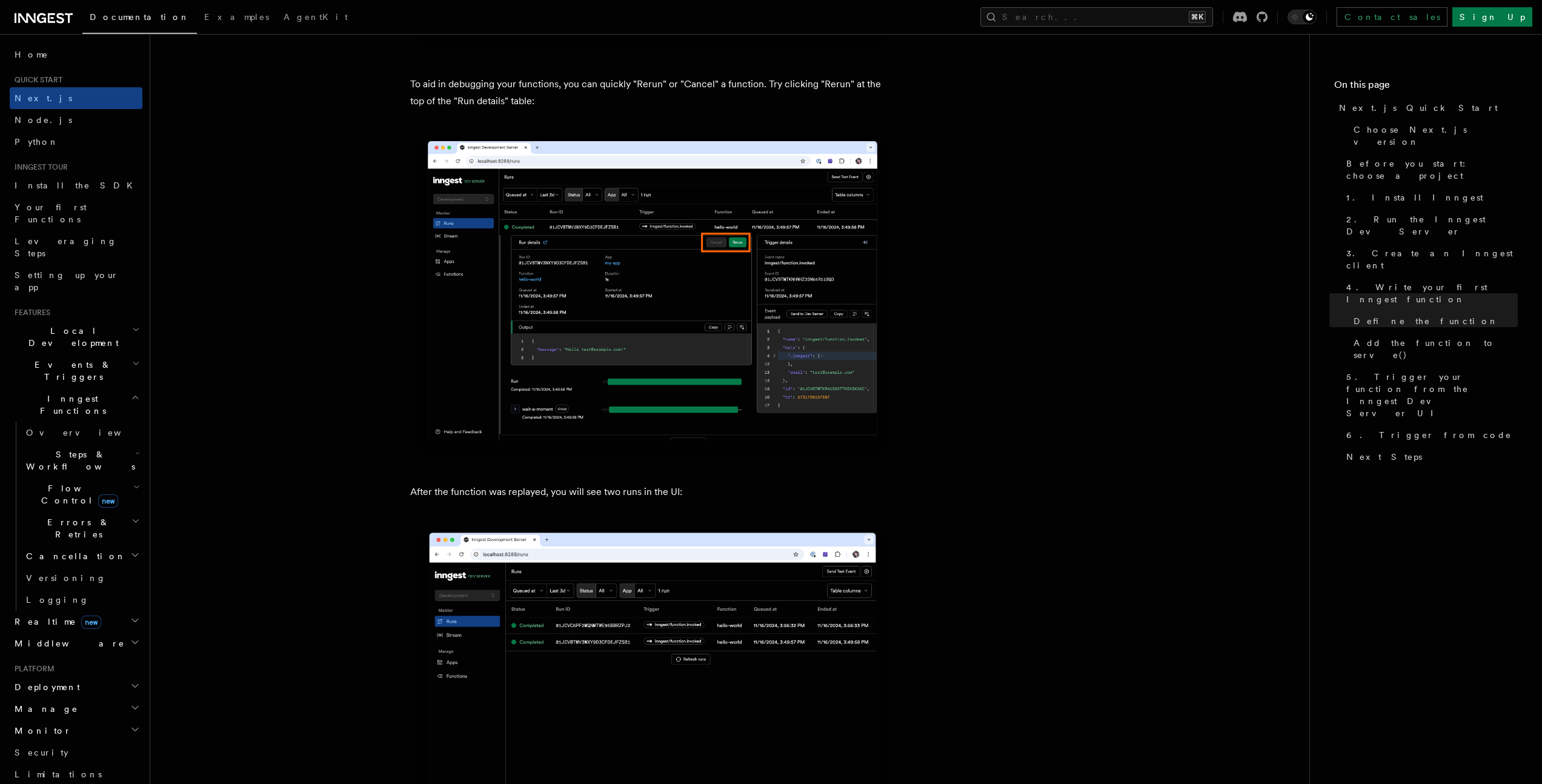
click at [94, 443] on h2 "Steps & Workflows" at bounding box center [82, 460] width 121 height 34
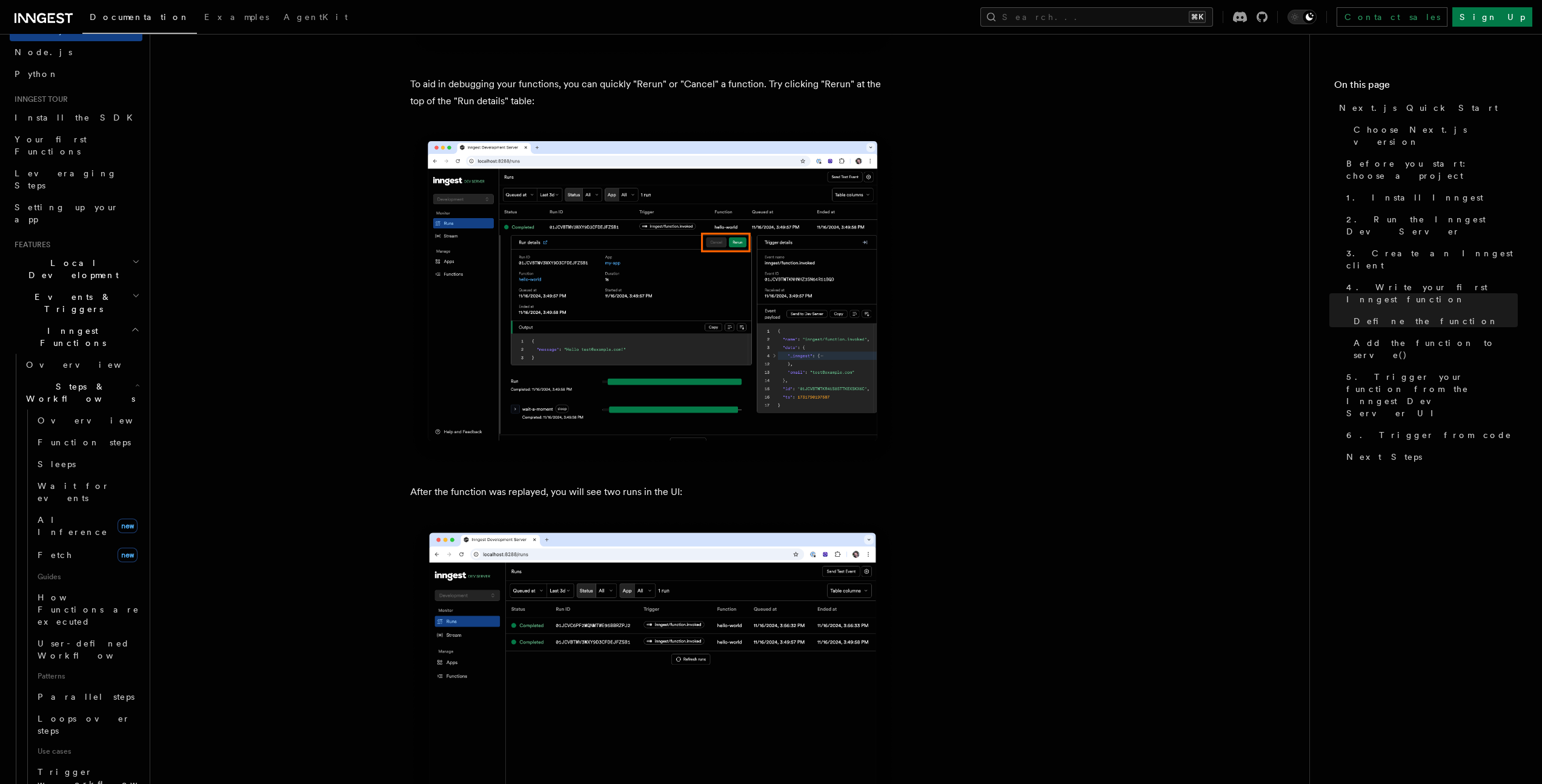
scroll to position [92, 0]
click at [61, 614] on span "User-defined Workflows" at bounding box center [92, 625] width 109 height 22
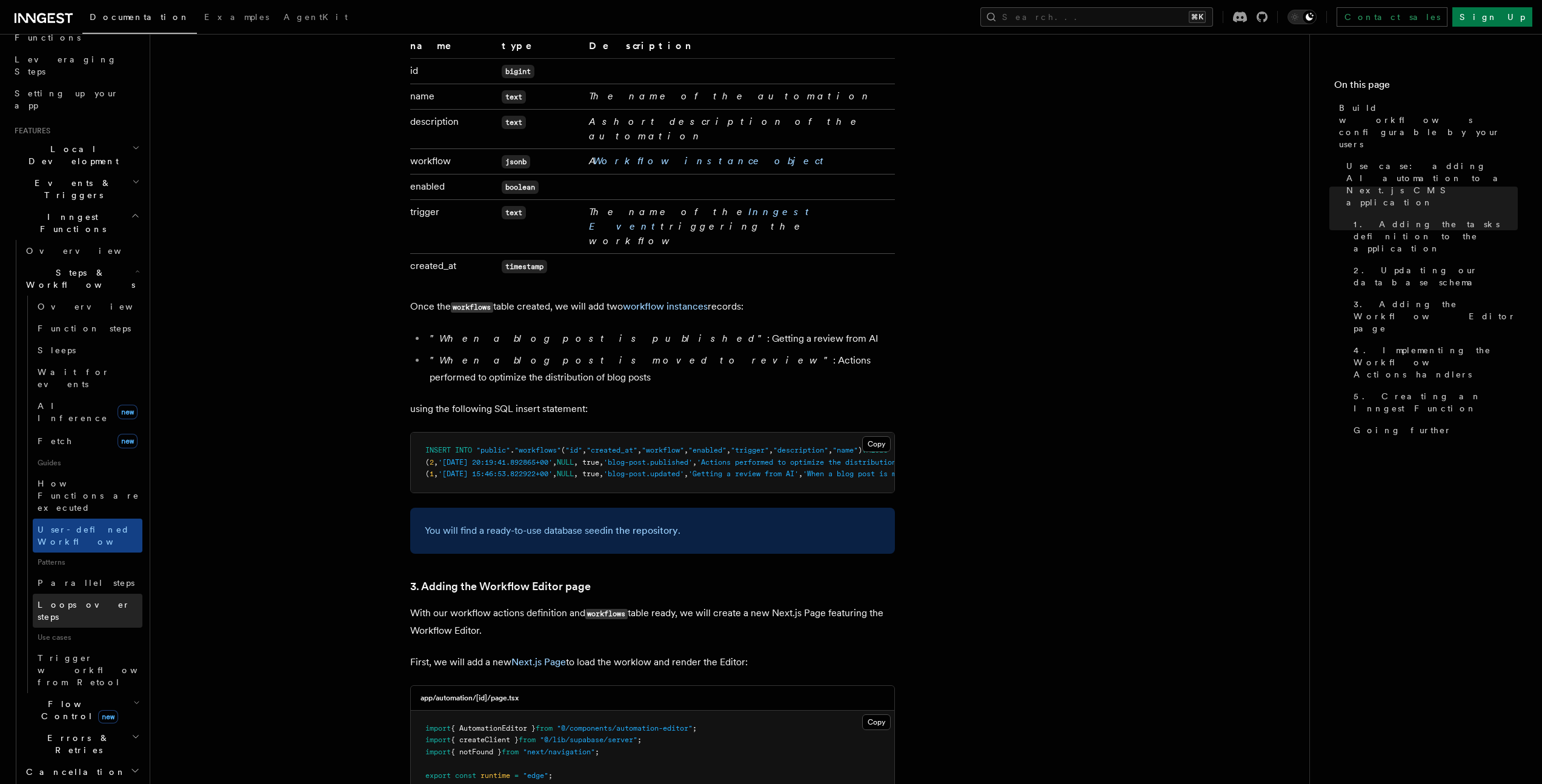
scroll to position [188, 0]
click at [54, 686] on h2 "Flow Control new" at bounding box center [82, 703] width 121 height 34
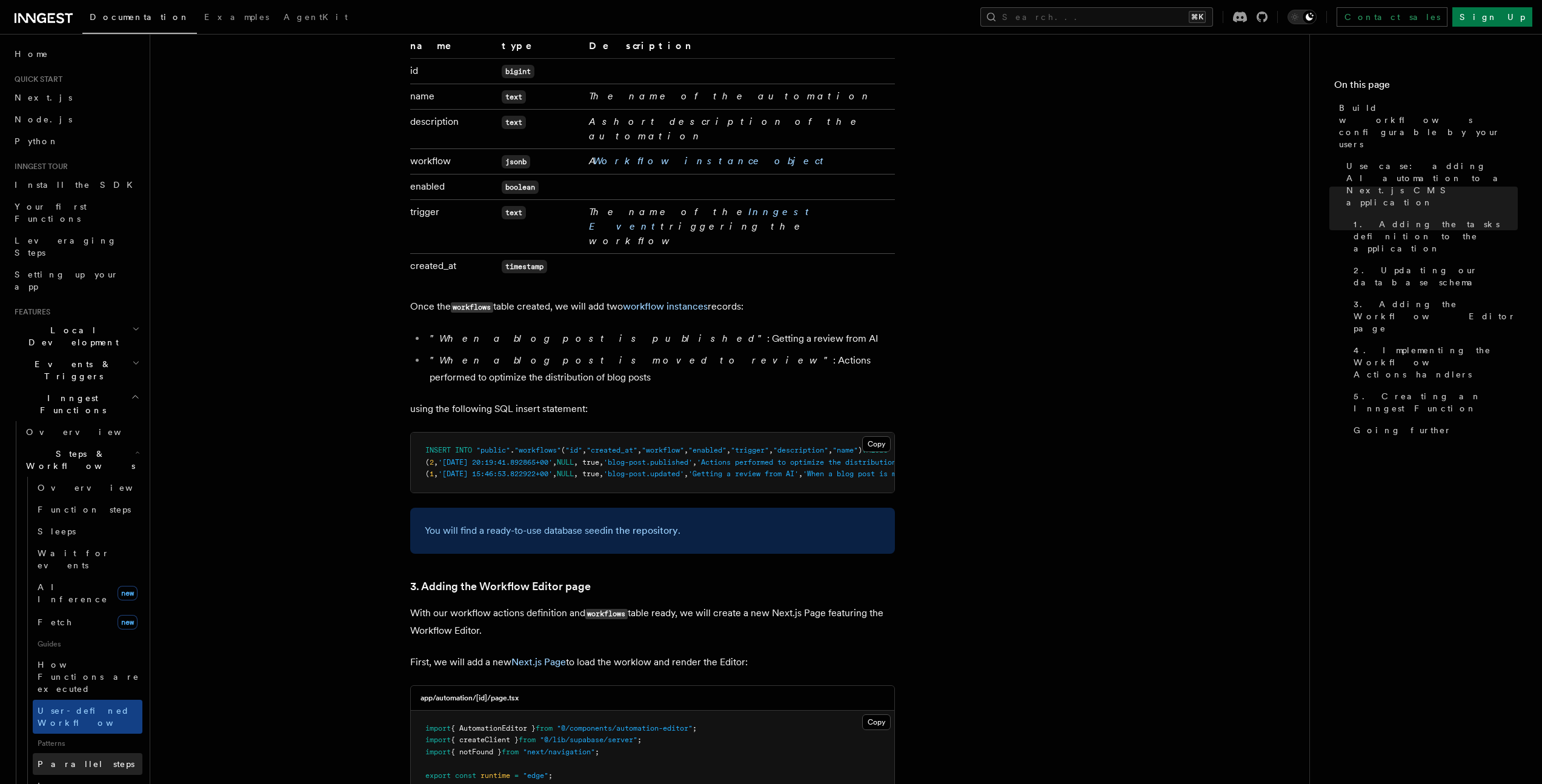
scroll to position [0, 0]
click at [55, 482] on span "Overview" at bounding box center [99, 488] width 125 height 12
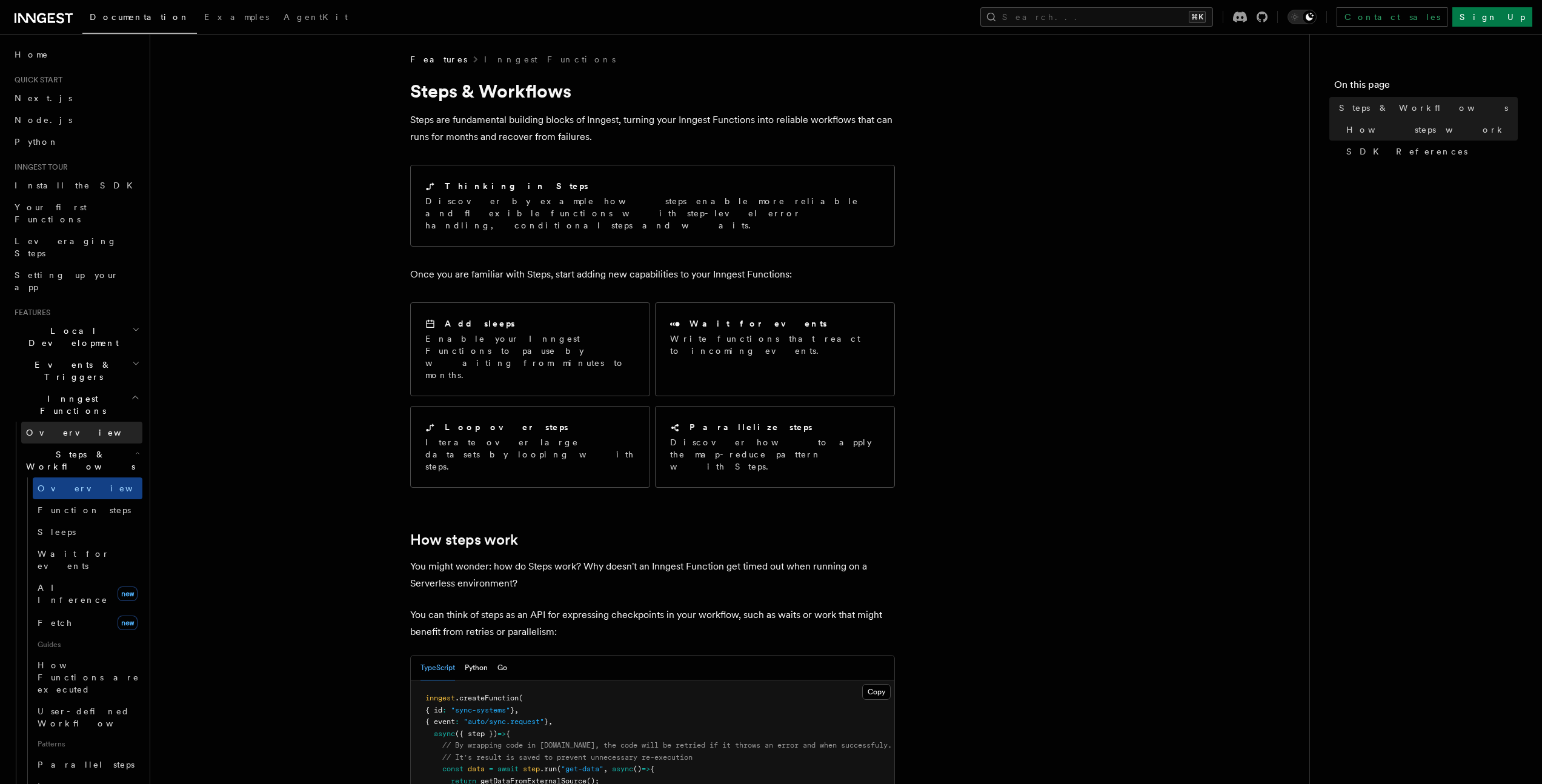
click at [55, 428] on span "Overview" at bounding box center [88, 433] width 125 height 10
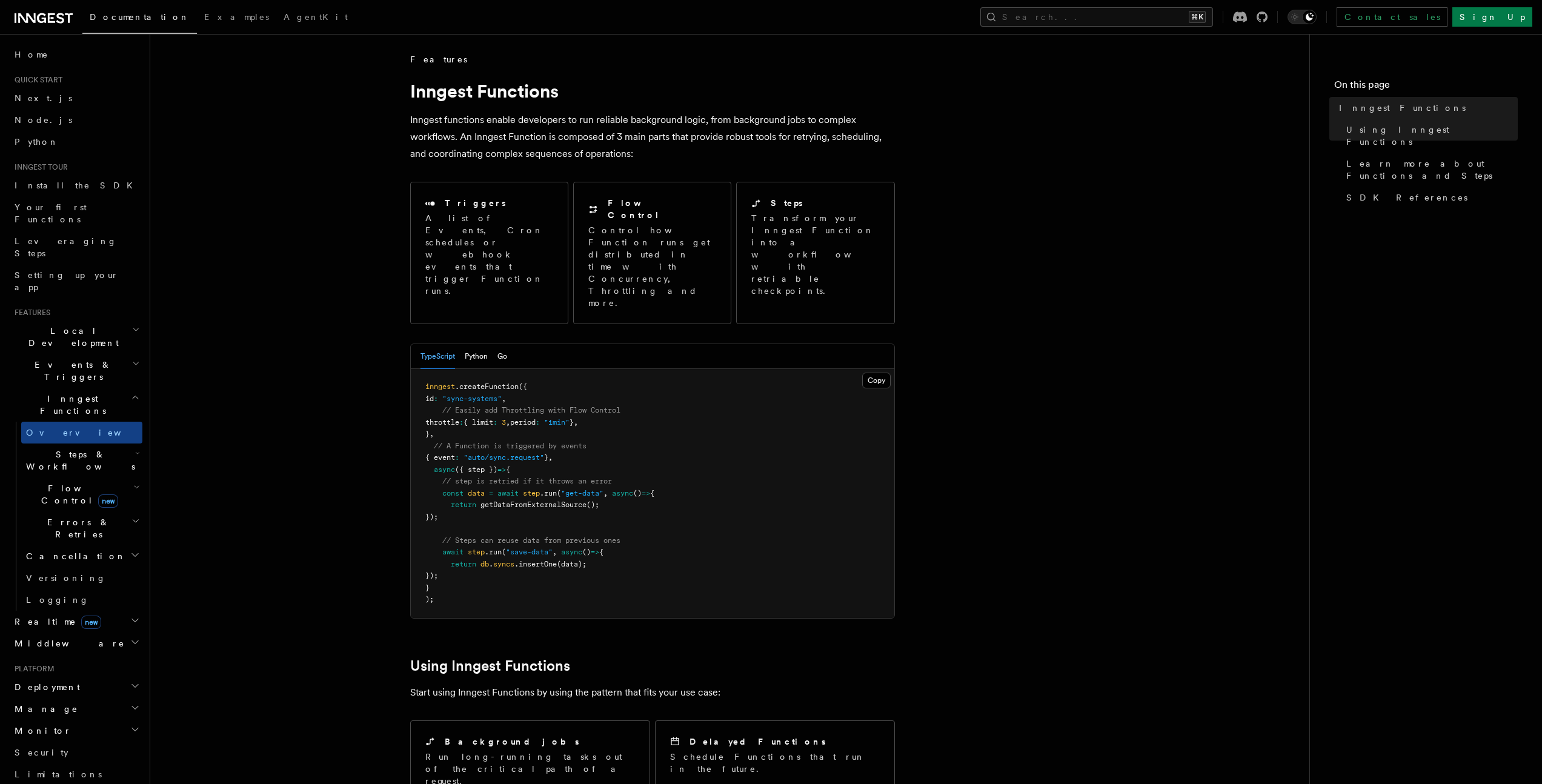
click at [68, 448] on span "Steps & Workflows" at bounding box center [78, 460] width 114 height 24
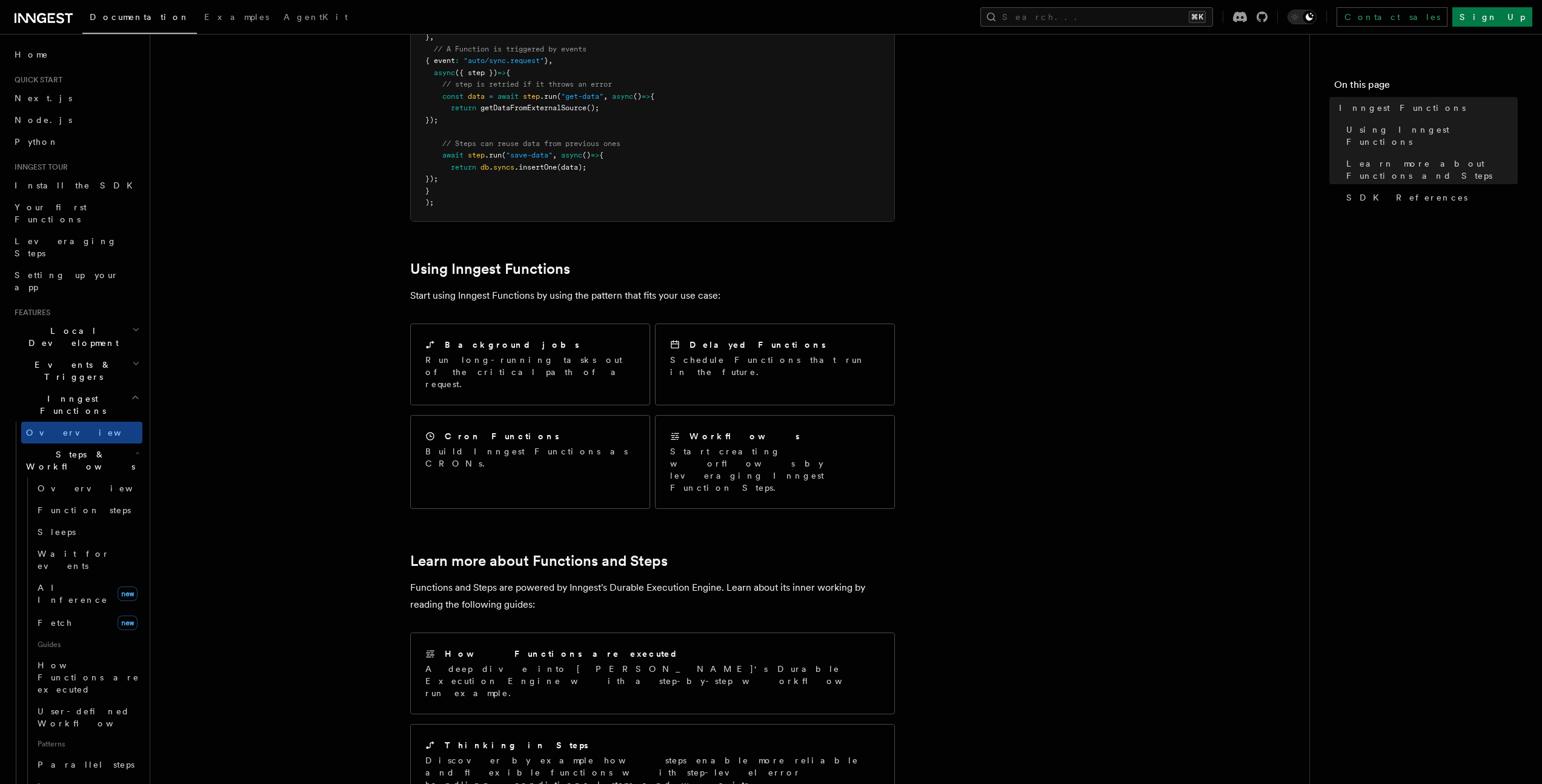
scroll to position [632, 0]
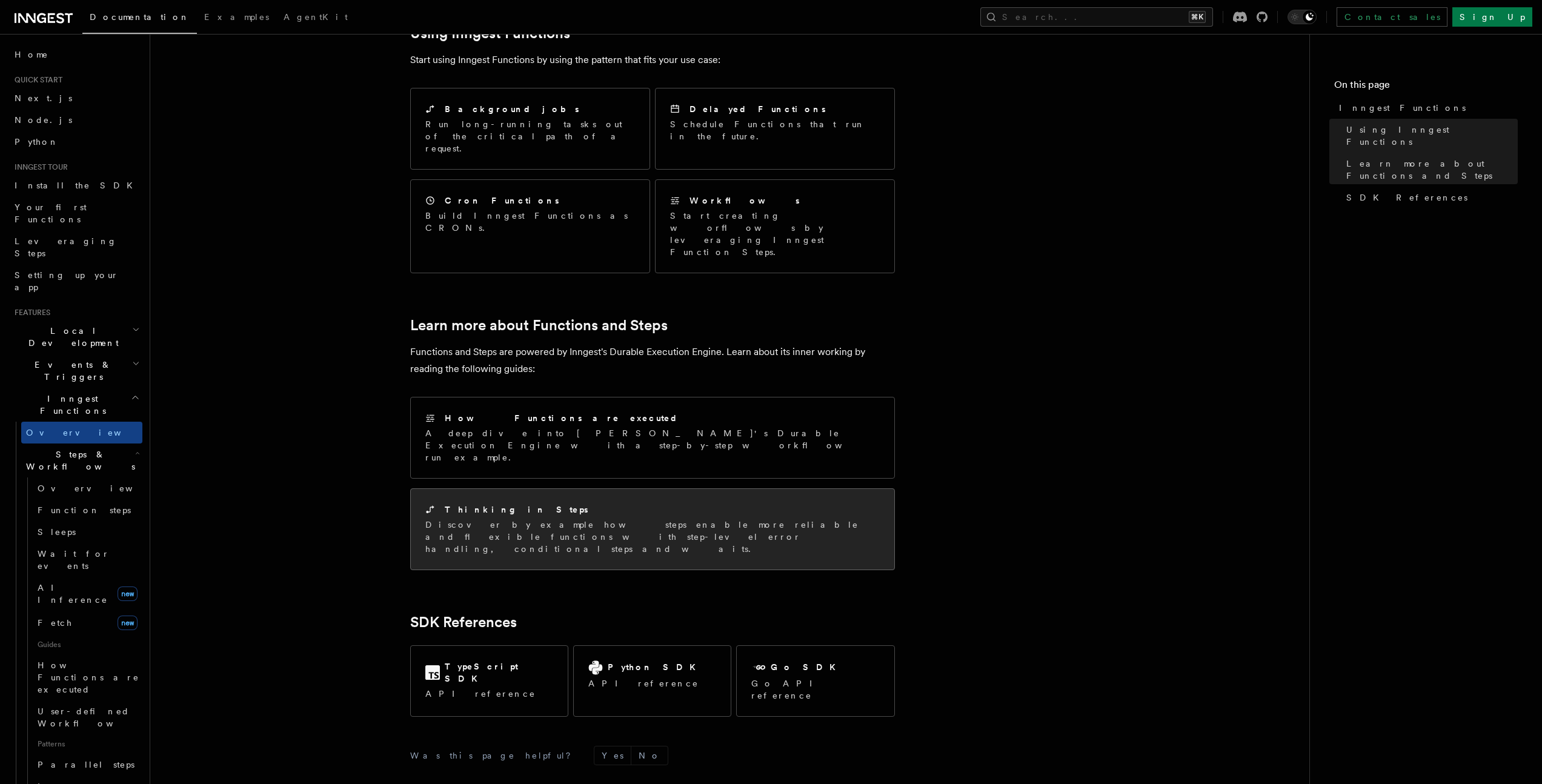
click at [463, 518] on p "Discover by example how steps enable more reliable and flexible functions with …" at bounding box center [652, 536] width 454 height 36
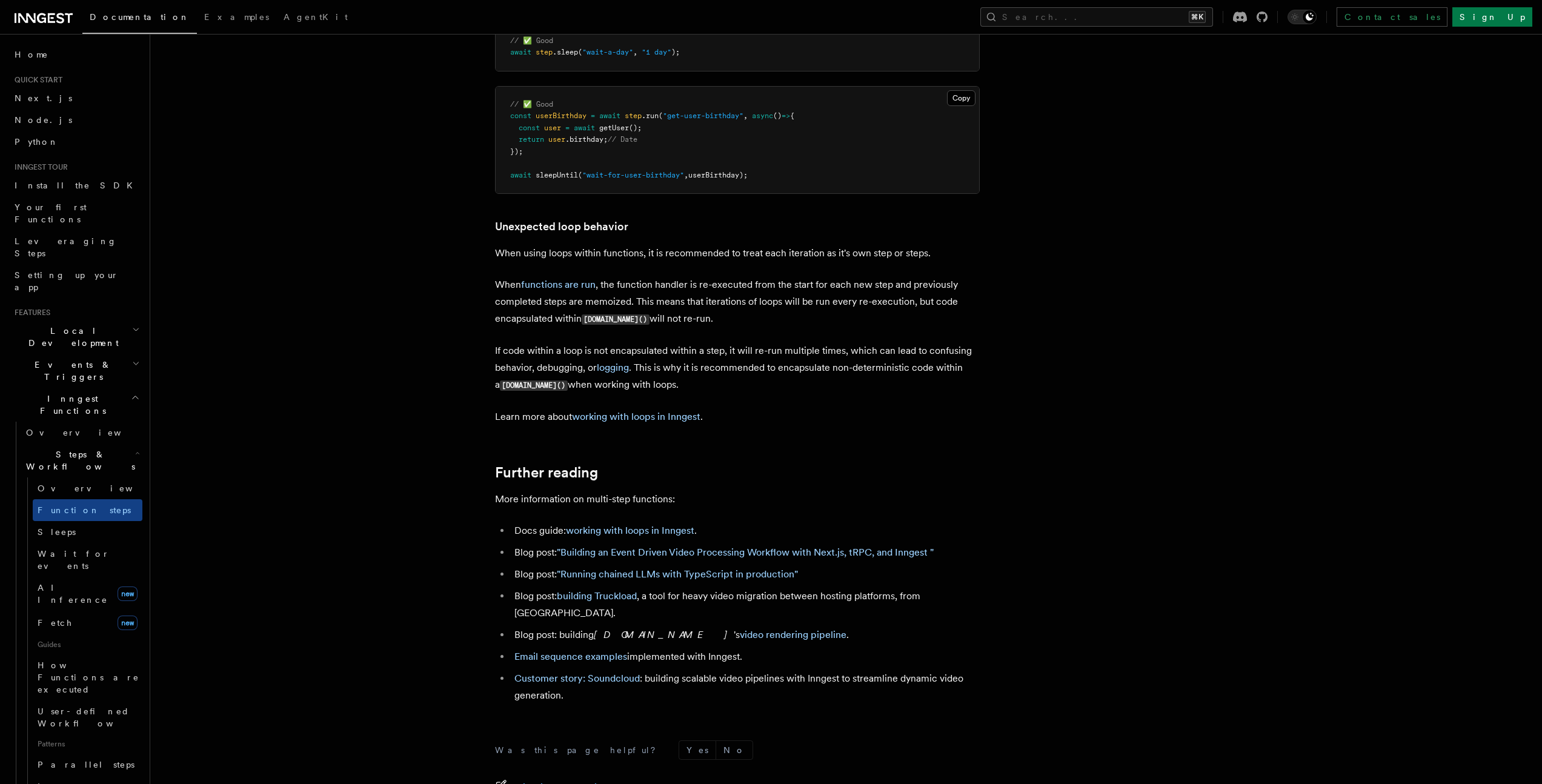
scroll to position [3845, 0]
